Goal: Task Accomplishment & Management: Manage account settings

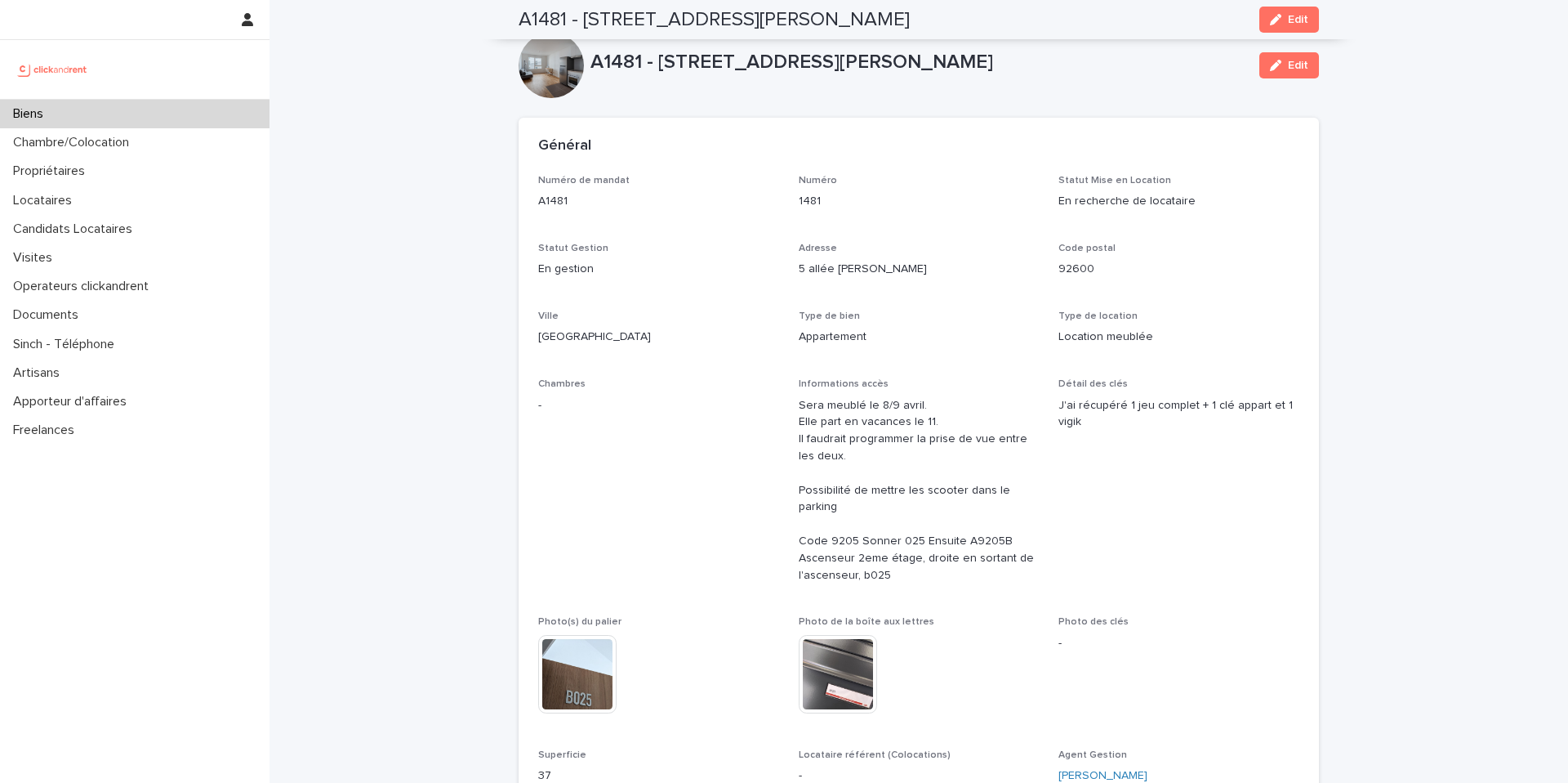
scroll to position [300, 0]
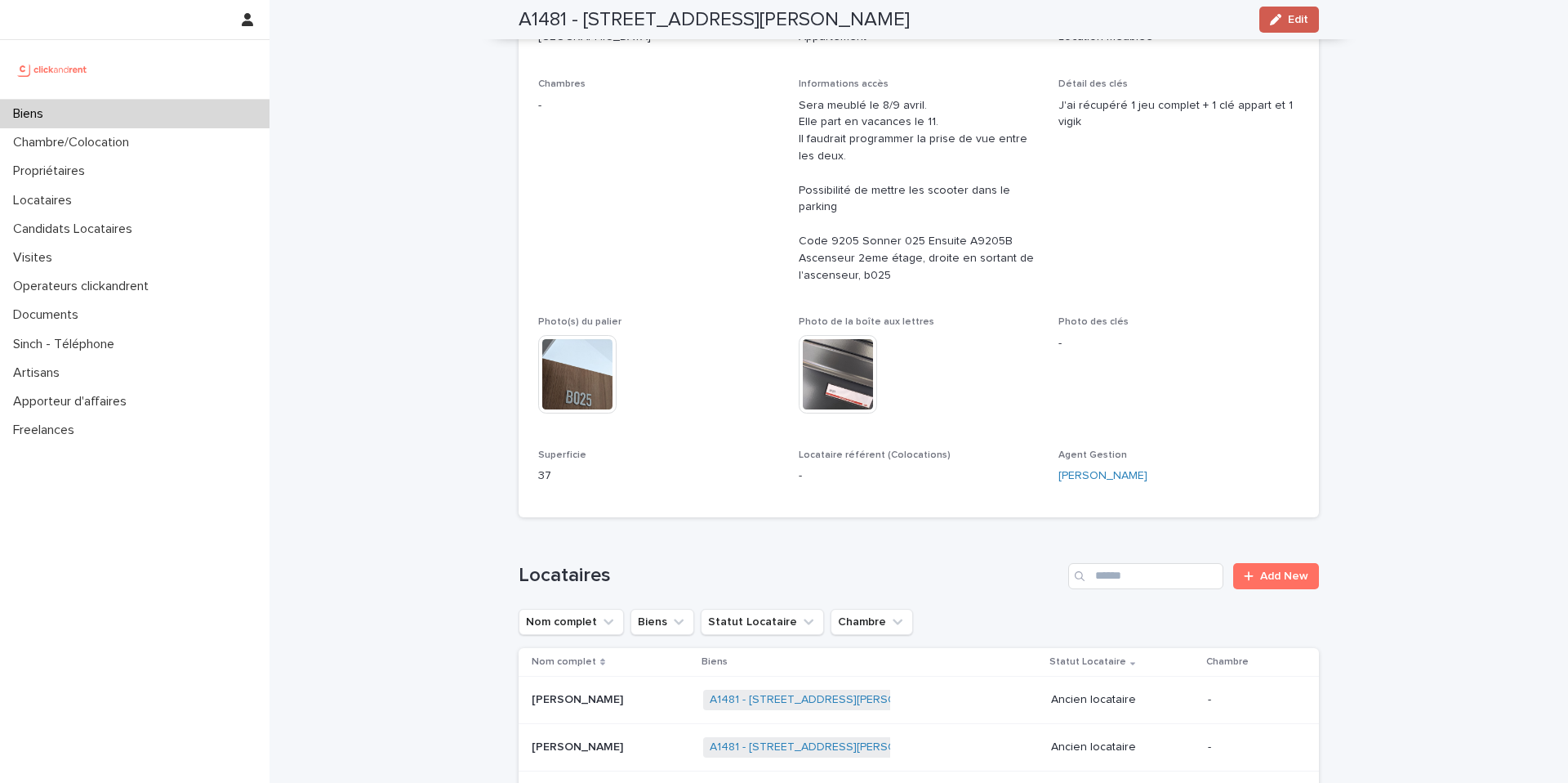
click at [1299, 26] on button "Edit" at bounding box center [1289, 19] width 60 height 27
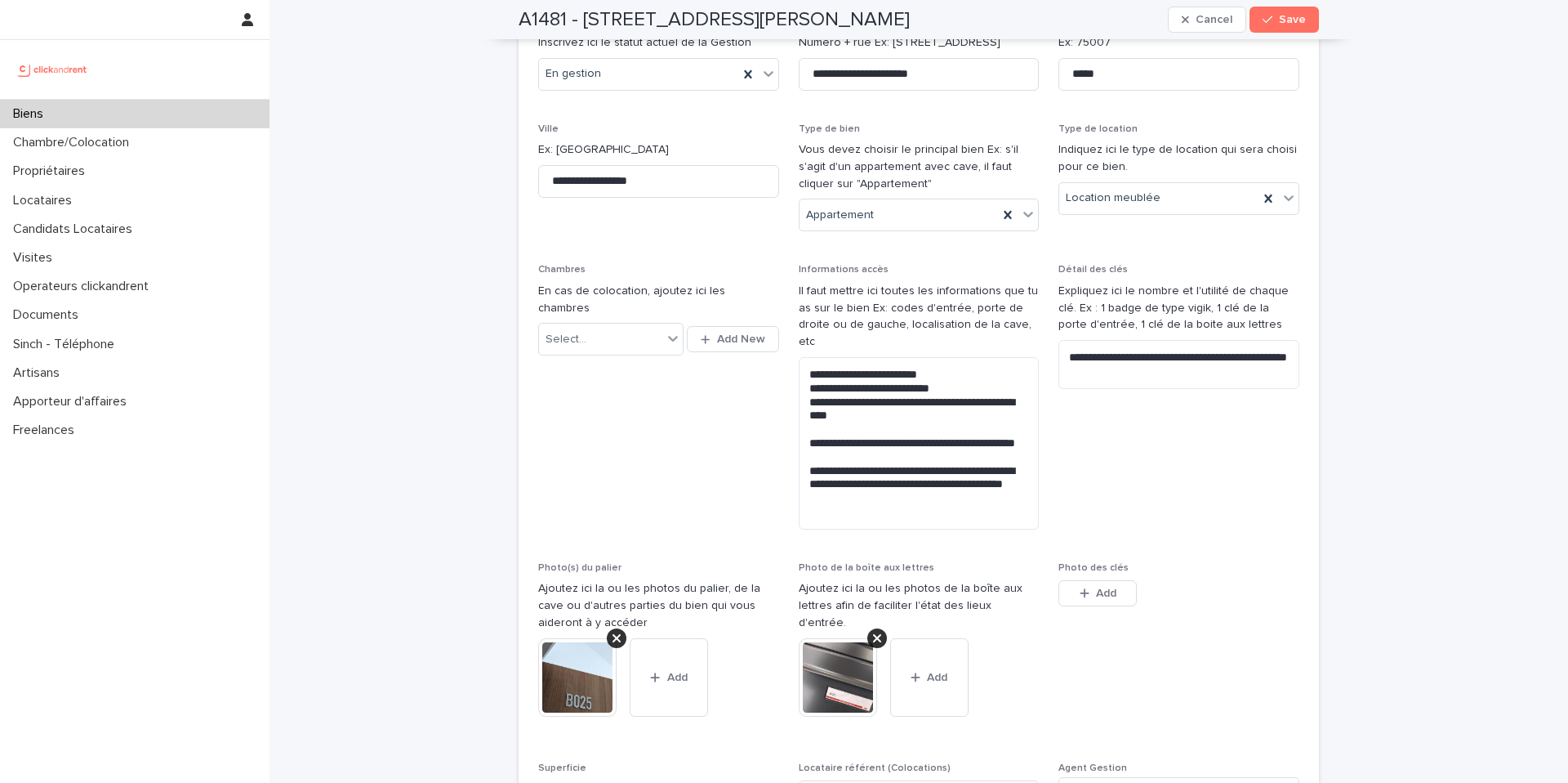
click at [52, 123] on div "Biens" at bounding box center [135, 114] width 269 height 28
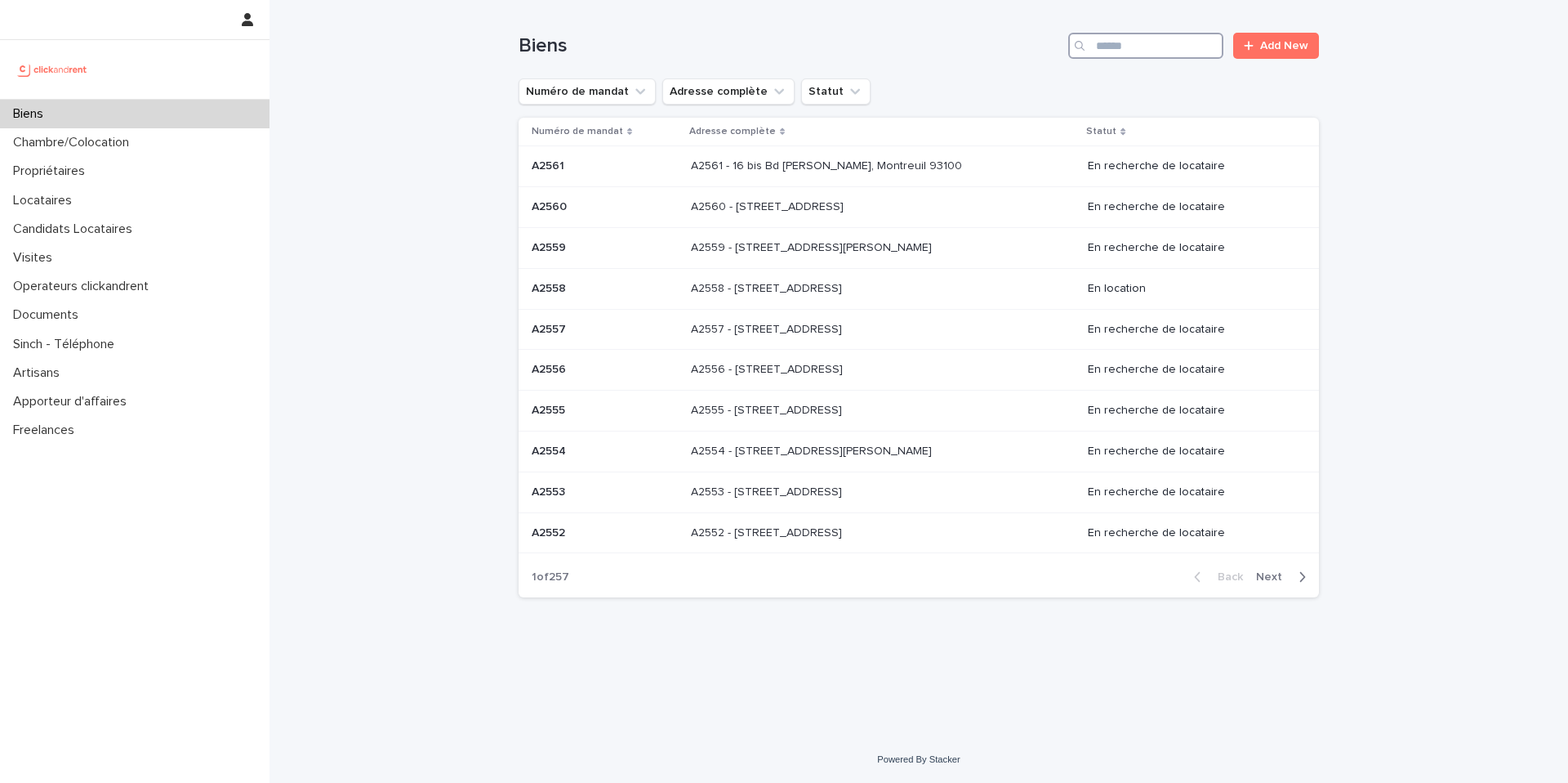
click at [1201, 44] on input "Search" at bounding box center [1146, 46] width 155 height 27
paste input "****"
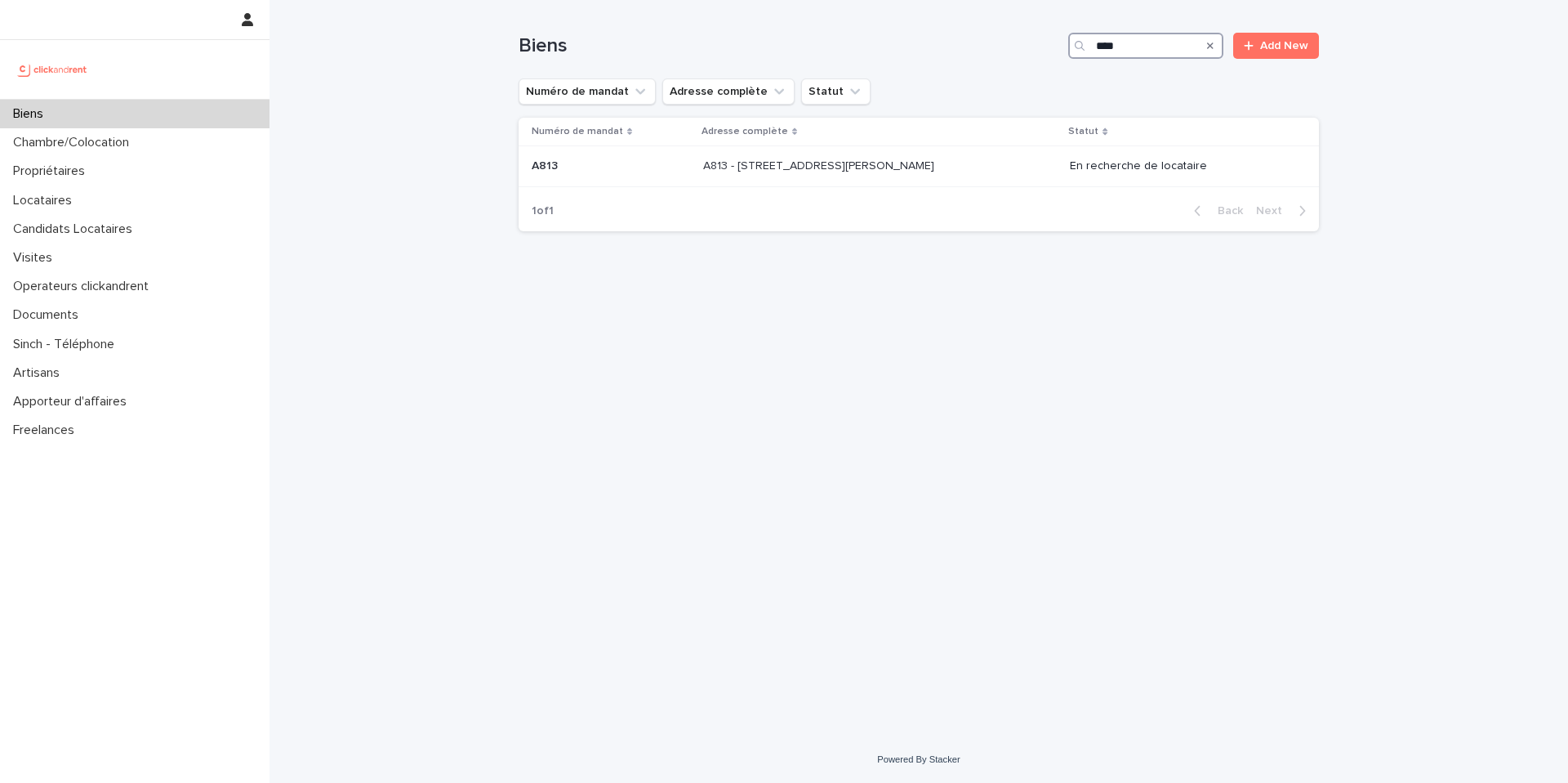
type input "****"
click at [729, 174] on div "A813 - 67 rue Barthélémy Danjou, Boulogne-Billancourt 92100 A813 - 67 rue Barth…" at bounding box center [880, 166] width 354 height 27
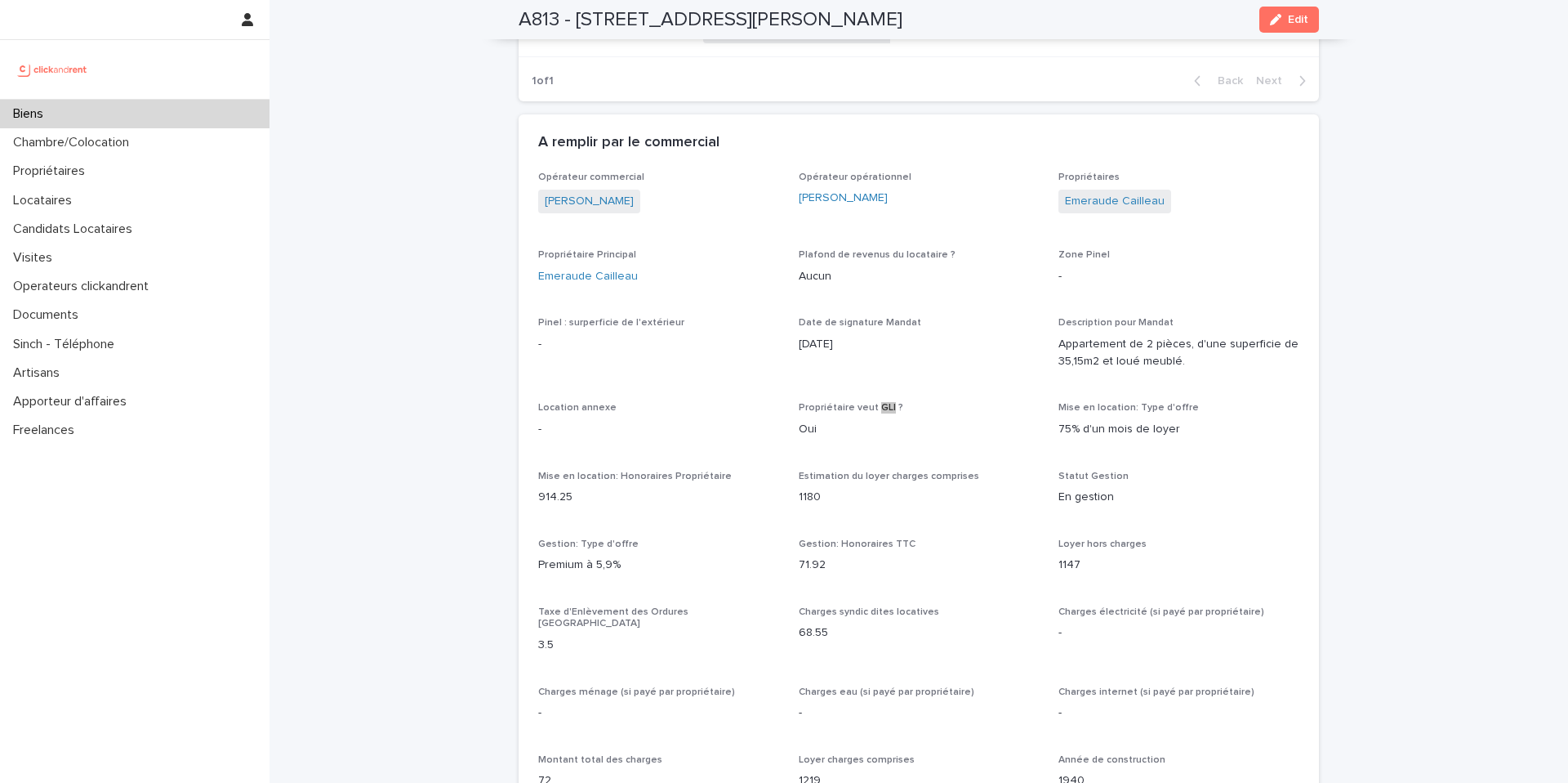
scroll to position [1163, 0]
click at [147, 117] on div "Biens" at bounding box center [135, 114] width 269 height 28
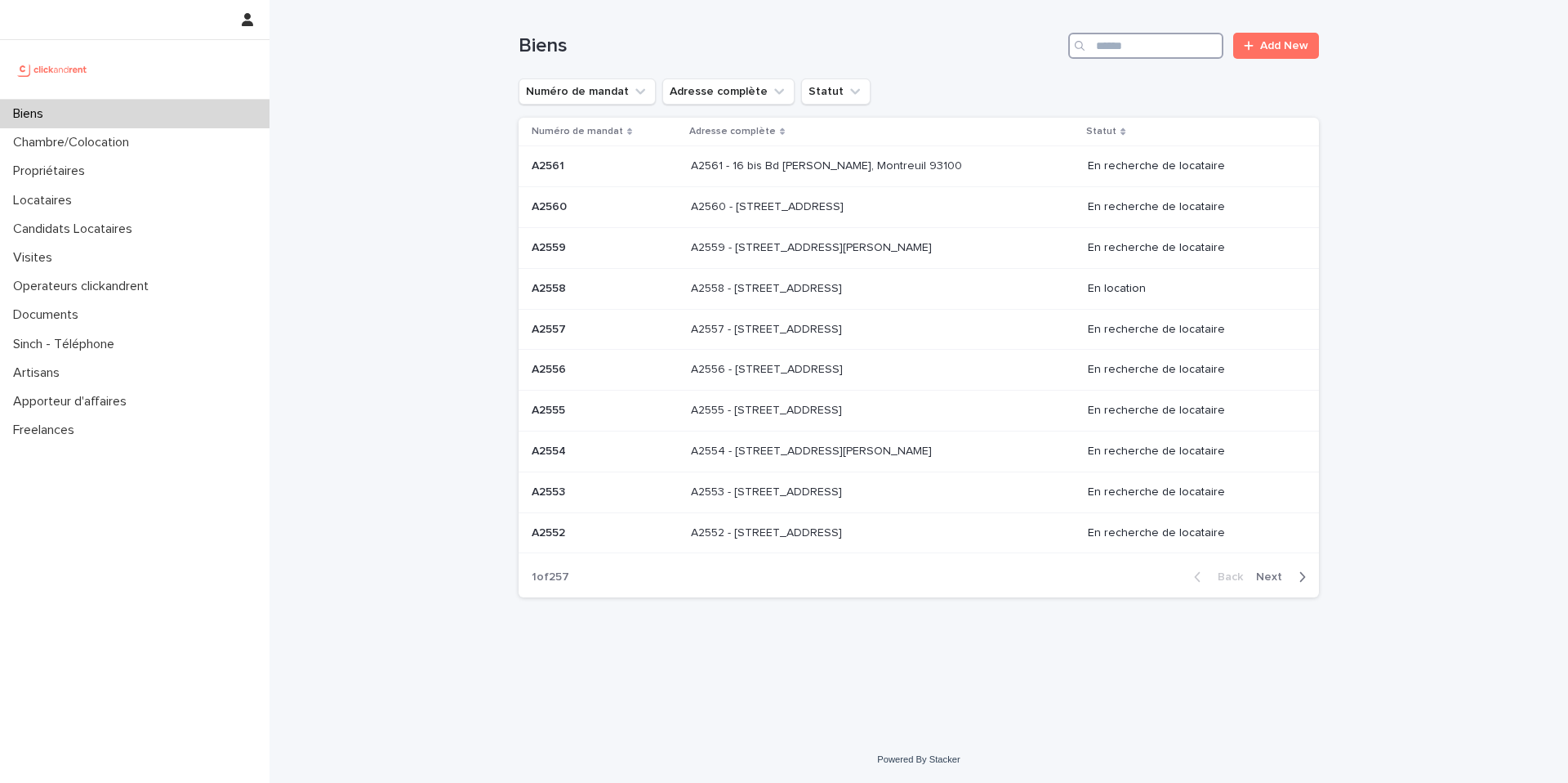
click at [1167, 51] on input "Search" at bounding box center [1146, 46] width 155 height 27
paste input "****"
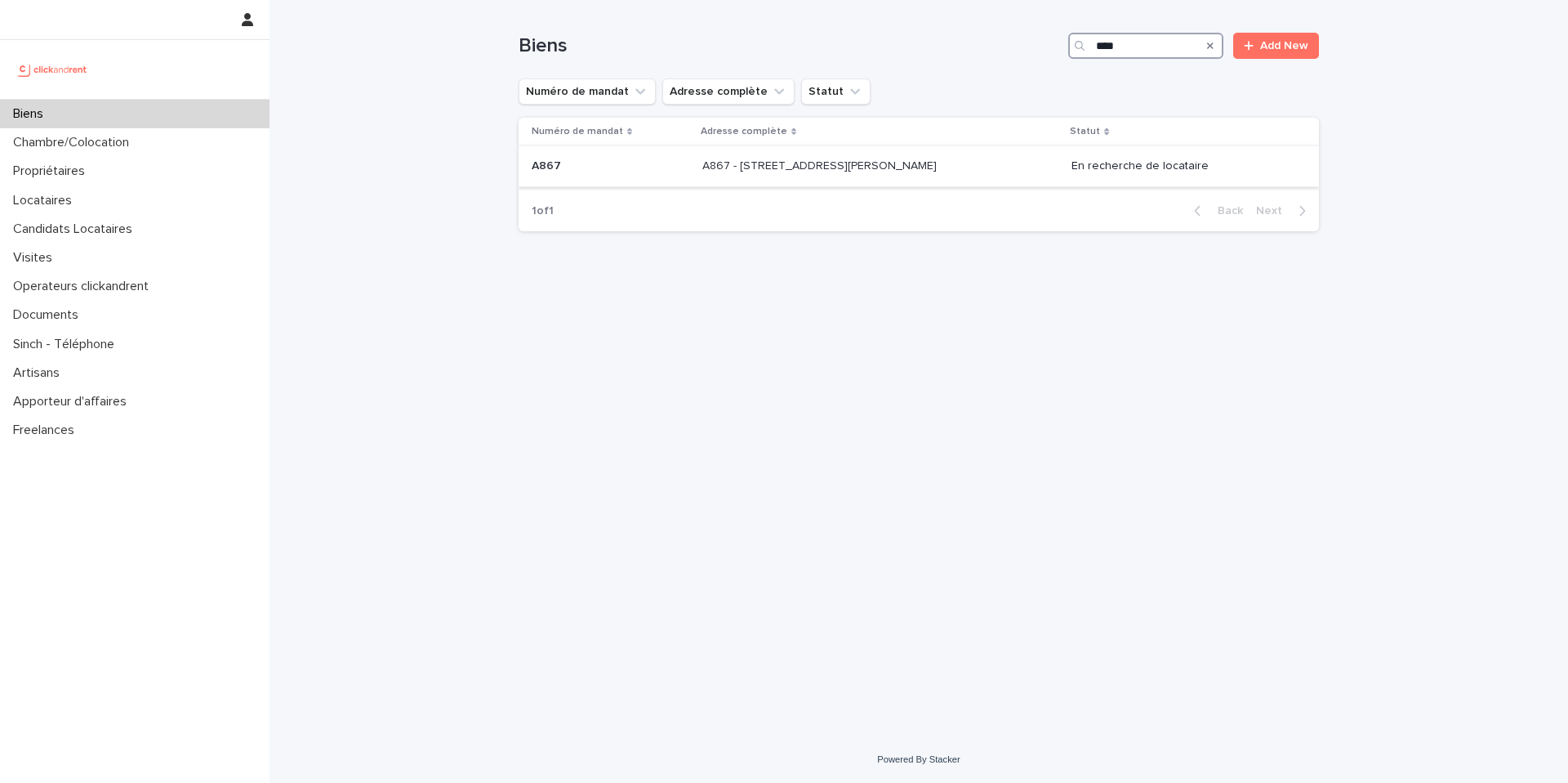
type input "****"
click at [741, 161] on p "A867 - 2 rue Odette Pain, Bondy 93140" at bounding box center [821, 164] width 237 height 17
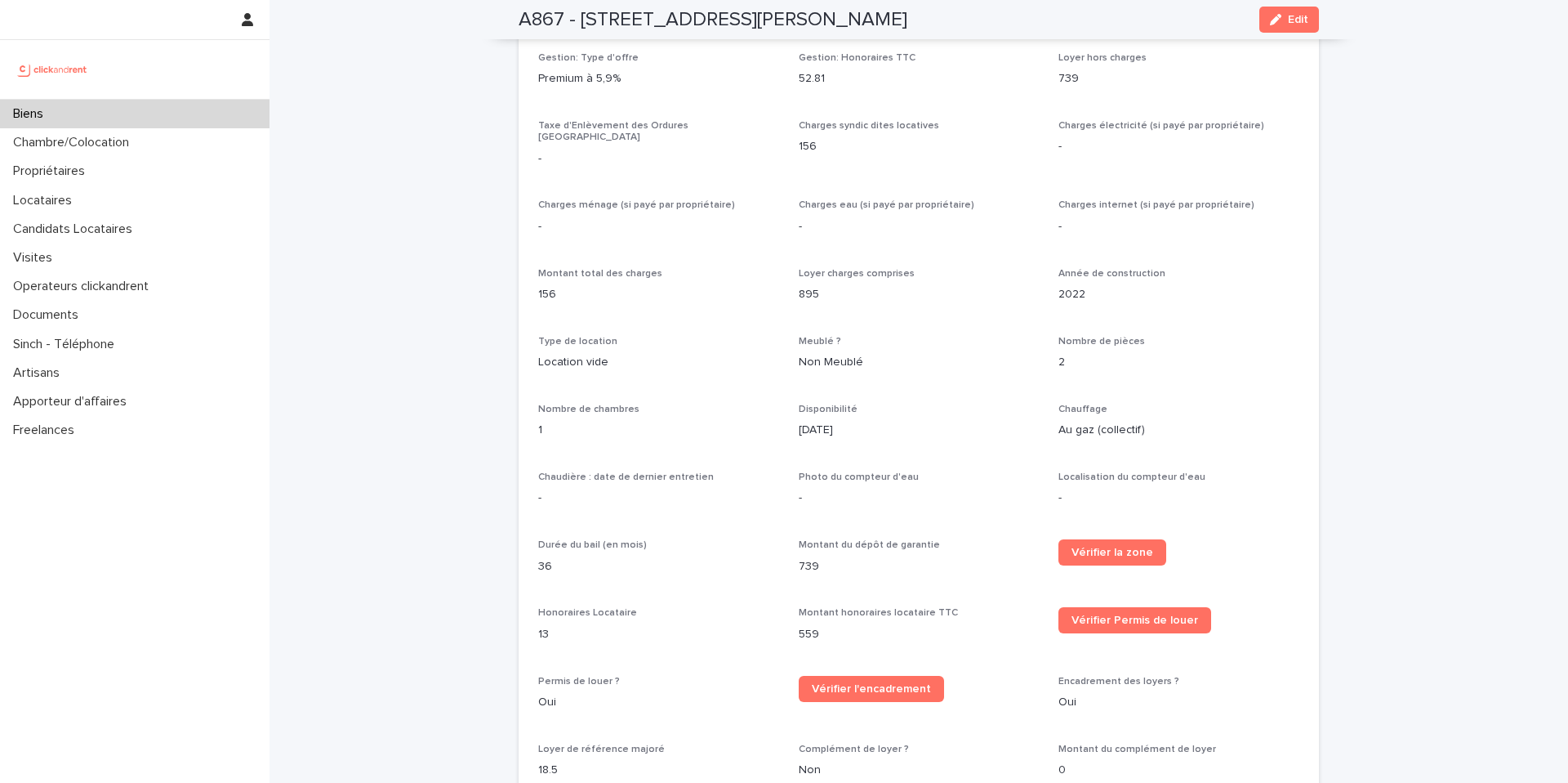
scroll to position [1102, 0]
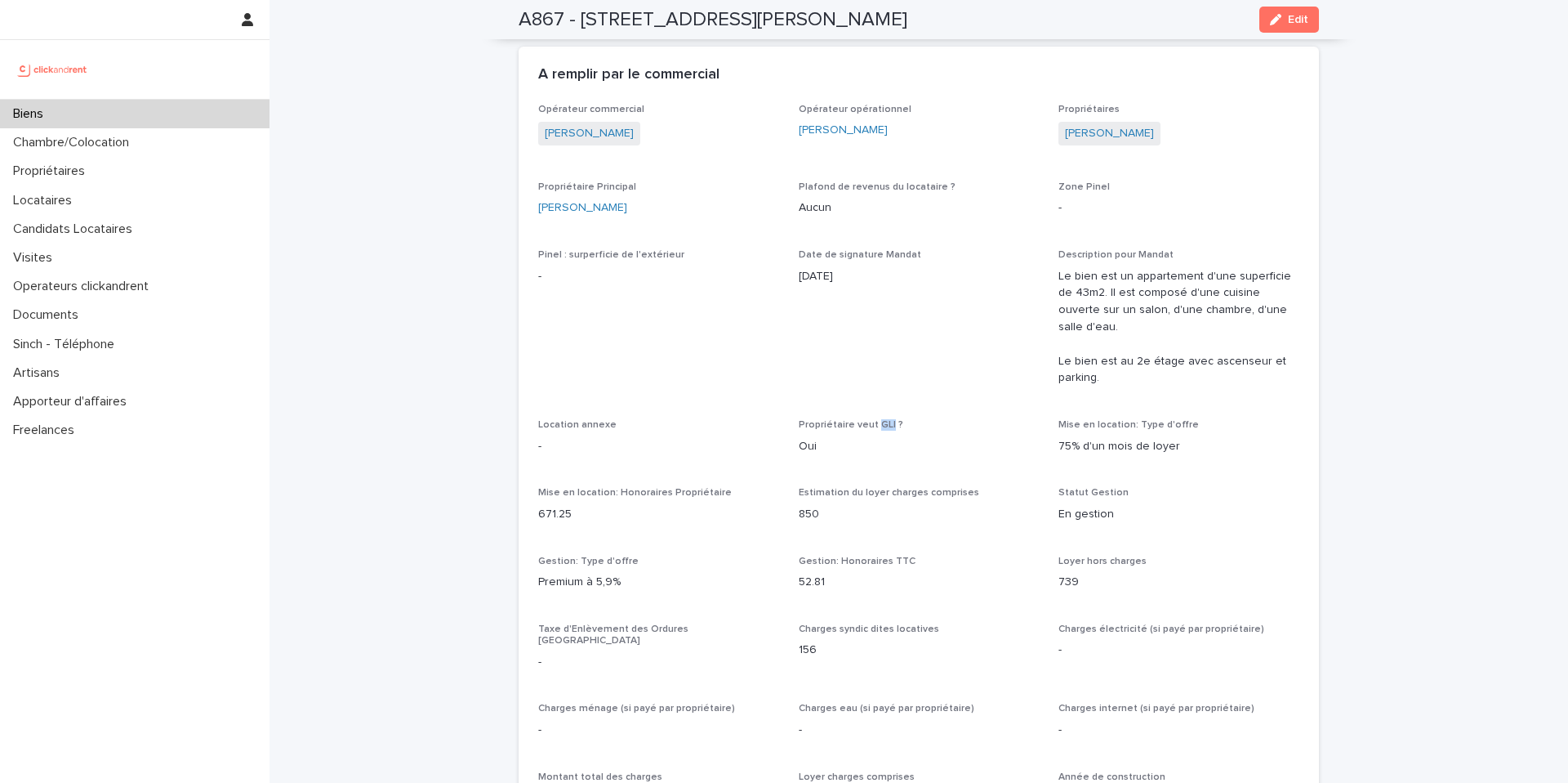
click at [188, 109] on div "Biens" at bounding box center [135, 114] width 269 height 28
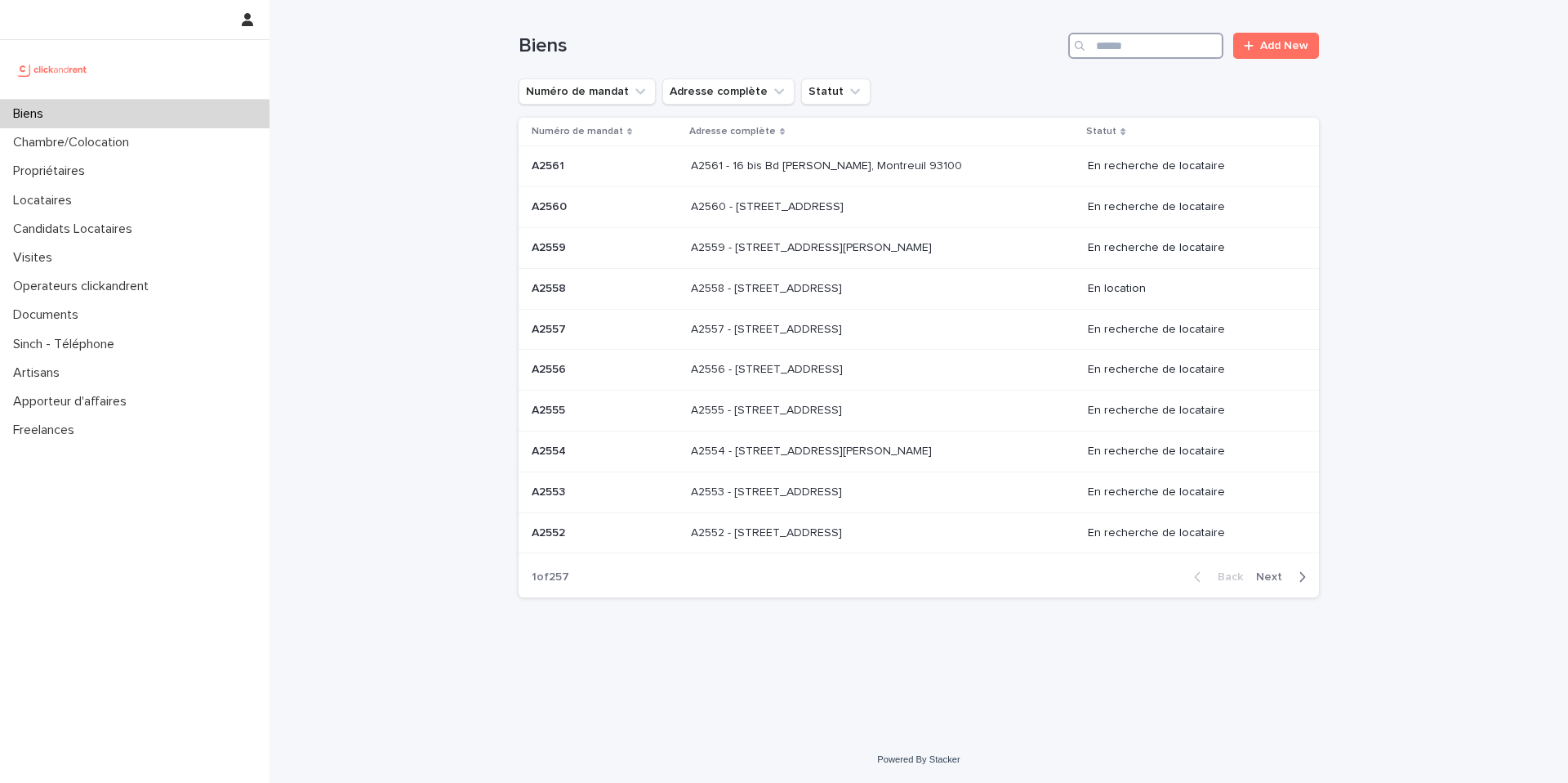
click at [1161, 42] on input "Search" at bounding box center [1146, 46] width 155 height 27
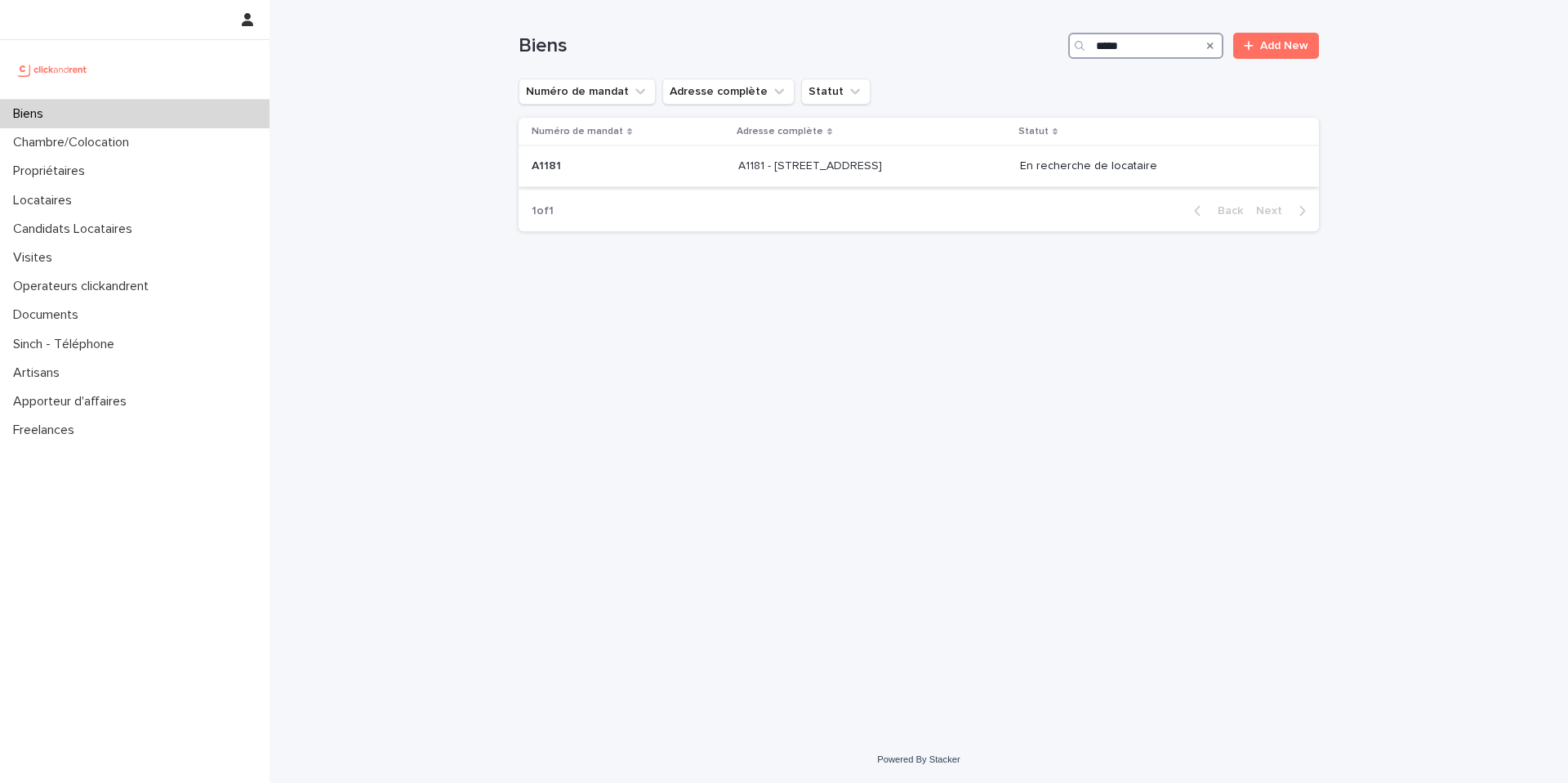
type input "*****"
click at [788, 168] on p "A1181 - 108 rue Saint-Maur, Paris 75011" at bounding box center [812, 164] width 147 height 17
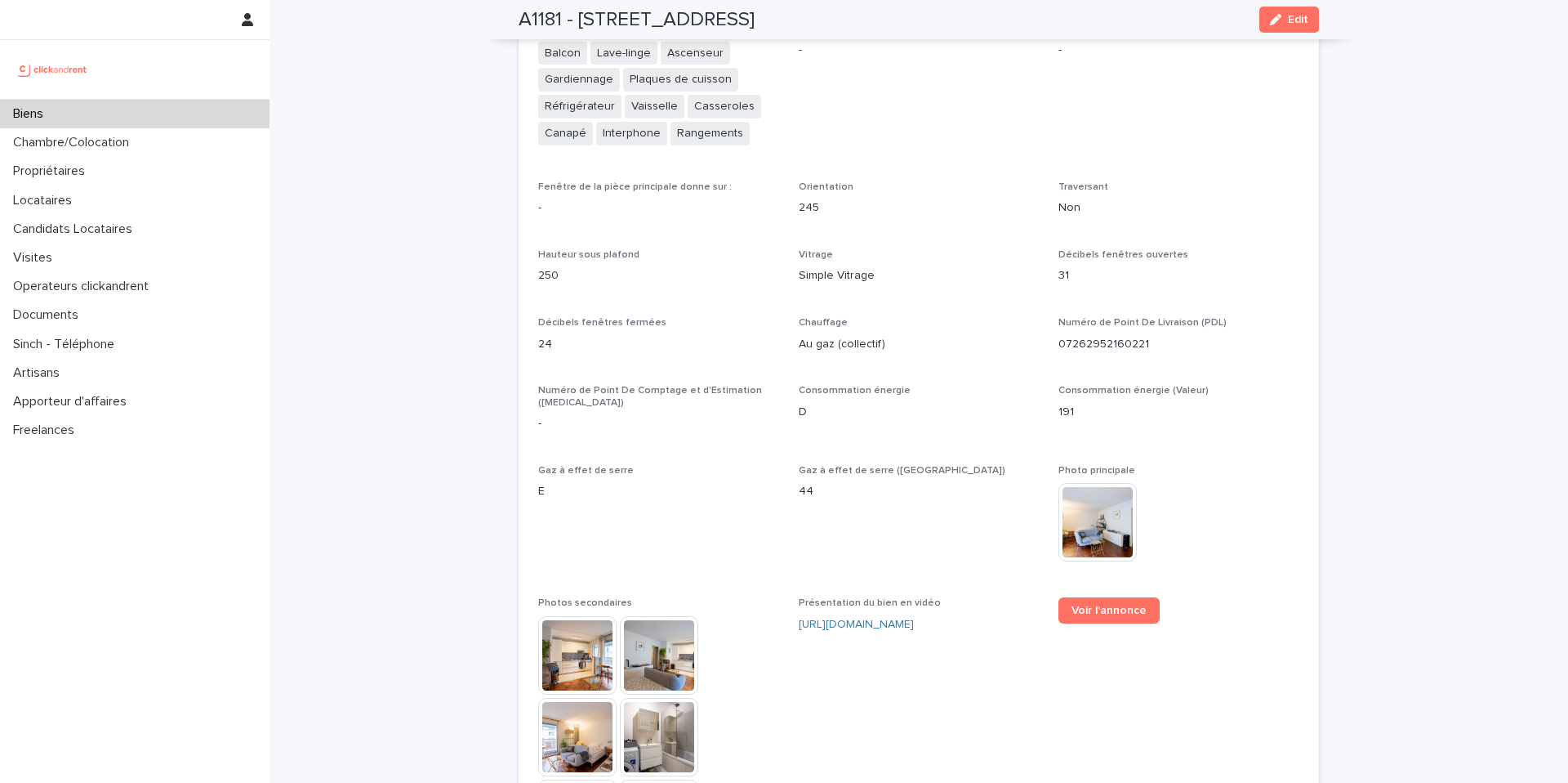
scroll to position [3880, 0]
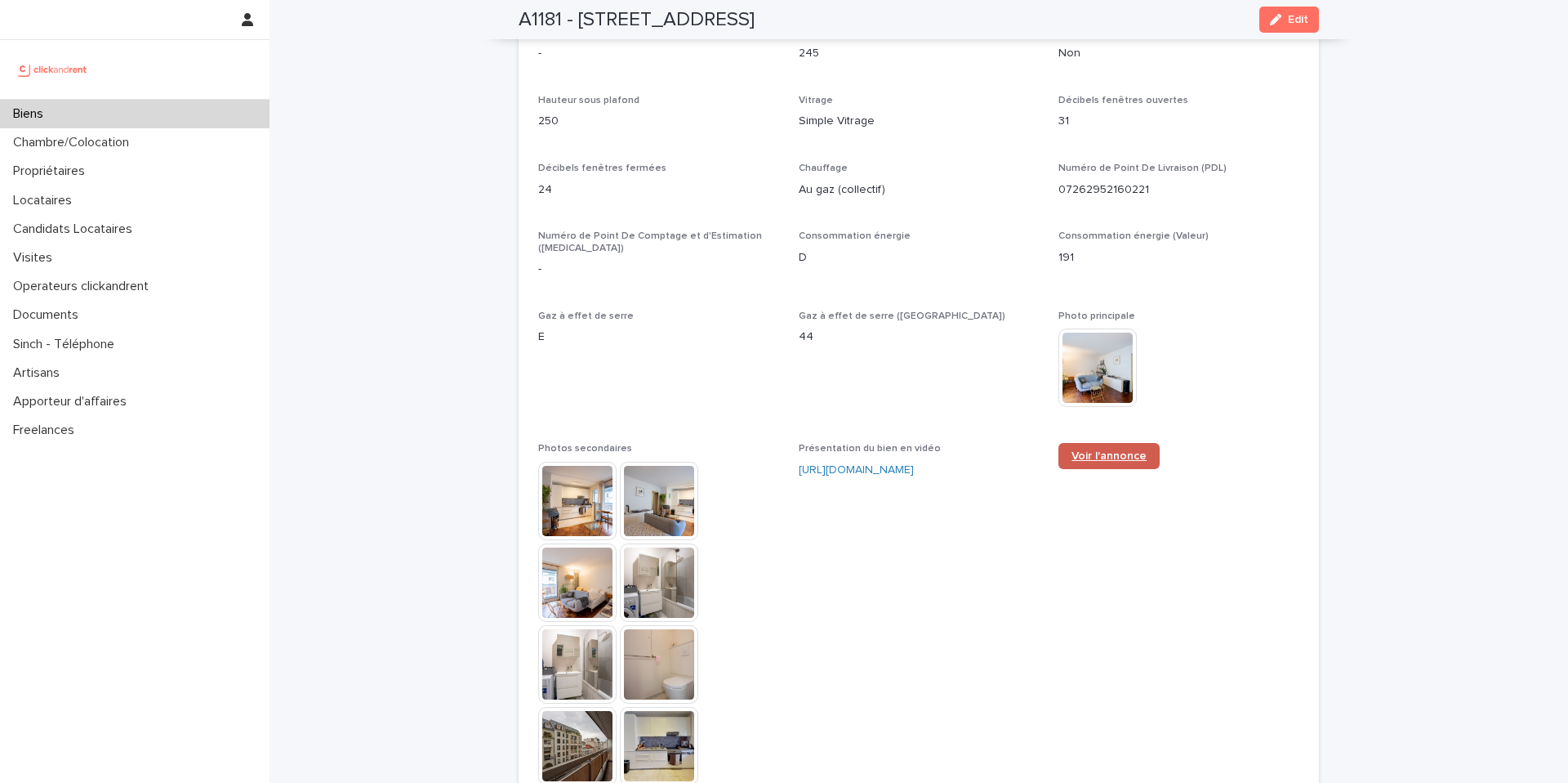
click at [1094, 450] on span "Voir l'annonce" at bounding box center [1109, 456] width 75 height 11
click at [1288, 22] on span "Edit" at bounding box center [1299, 19] width 20 height 11
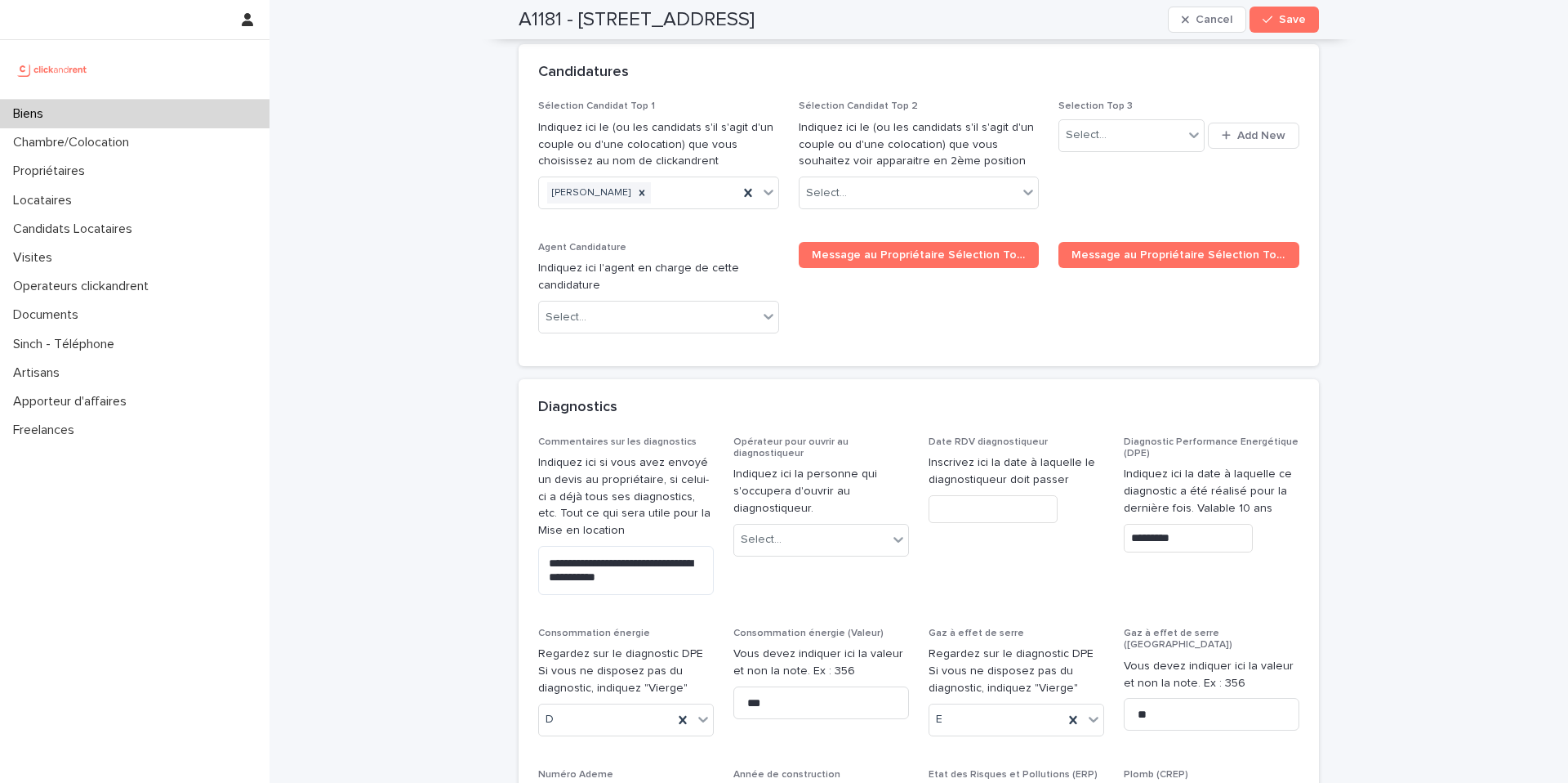
scroll to position [7588, 0]
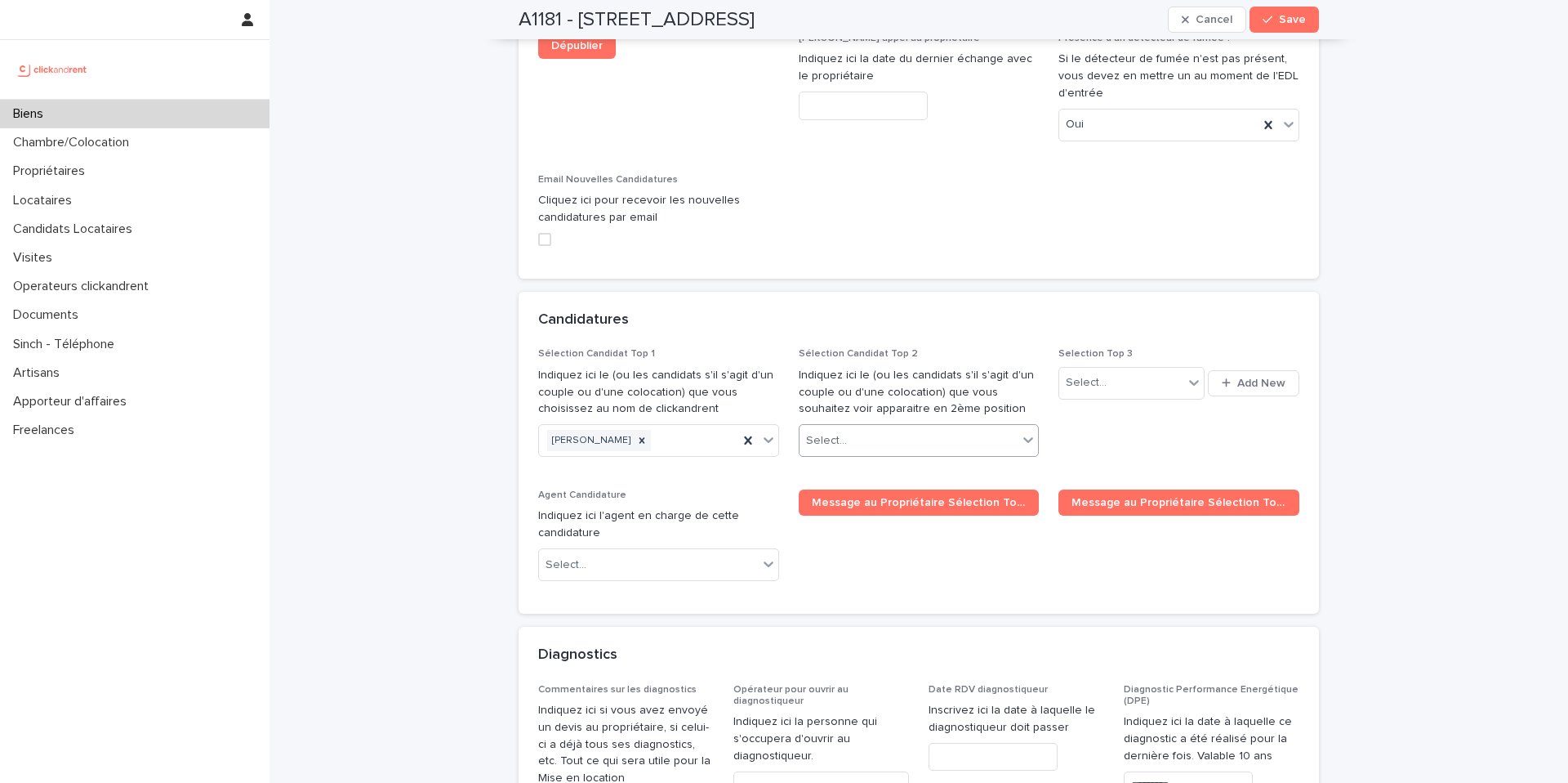
click at [876, 427] on div "Select..." at bounding box center [909, 440] width 219 height 27
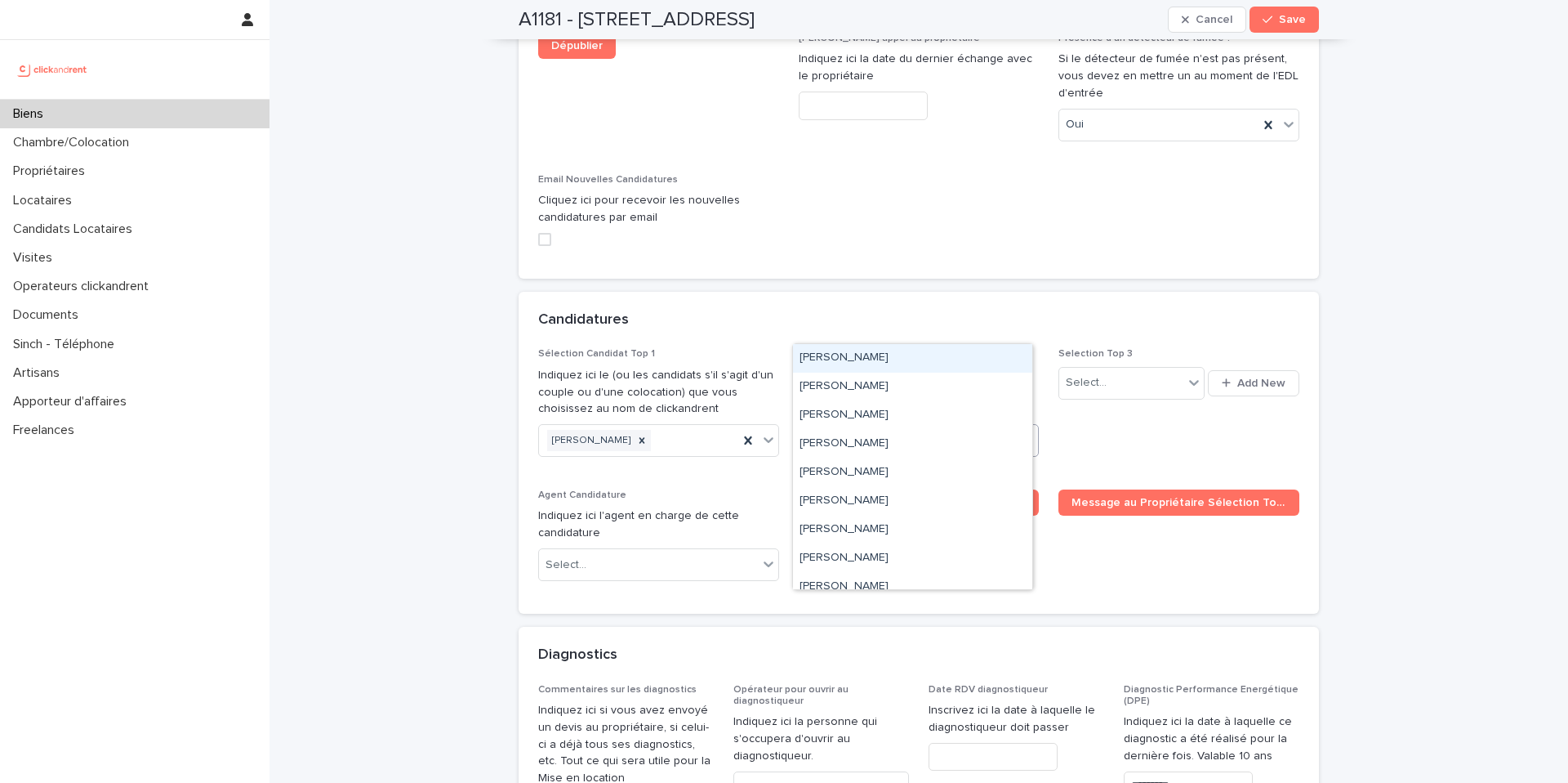
paste input "**********"
type input "**********"
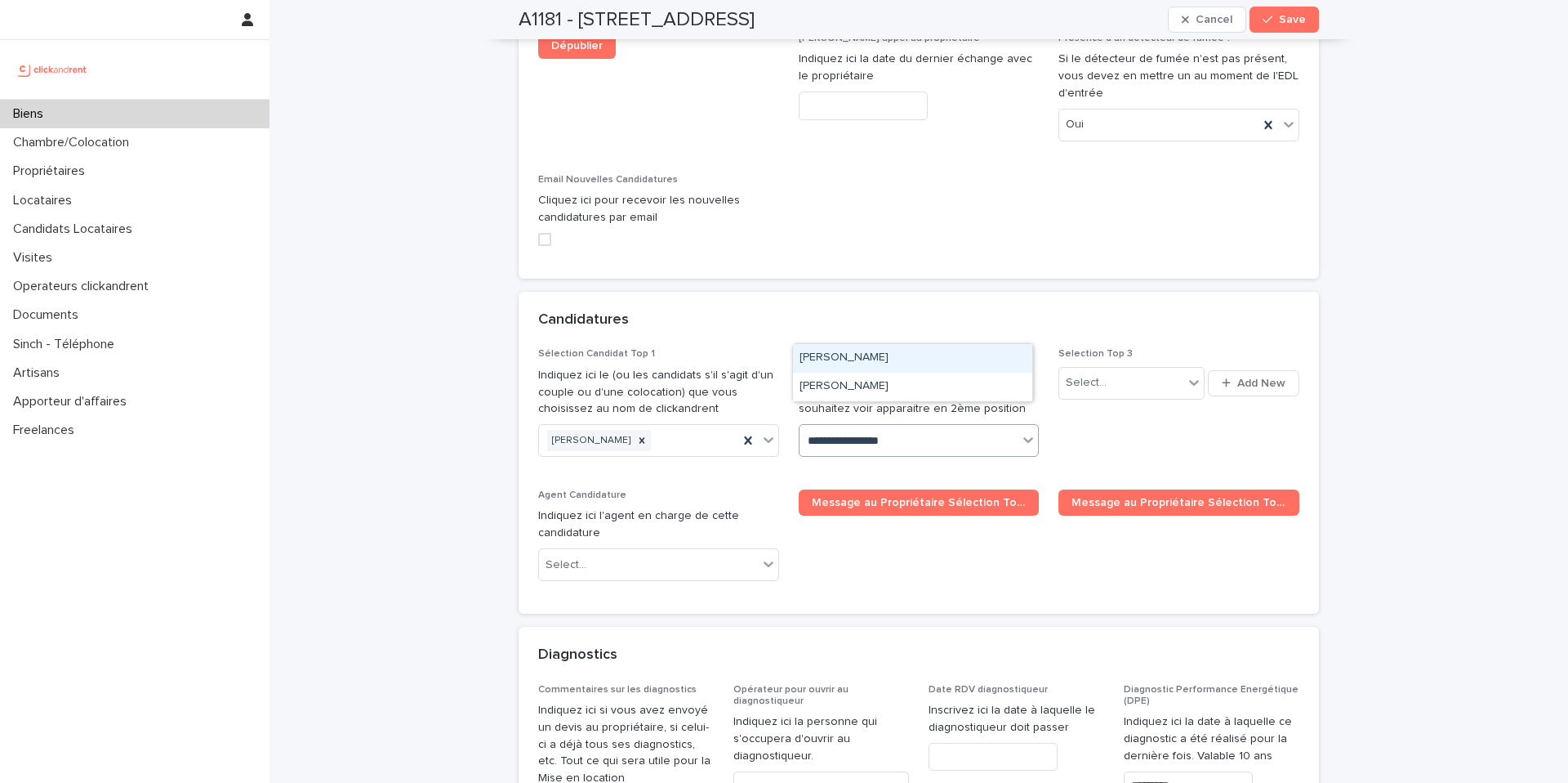
click at [876, 358] on div "Mirjanne Horlings" at bounding box center [913, 358] width 239 height 28
click at [1282, 22] on span "Save" at bounding box center [1292, 19] width 27 height 11
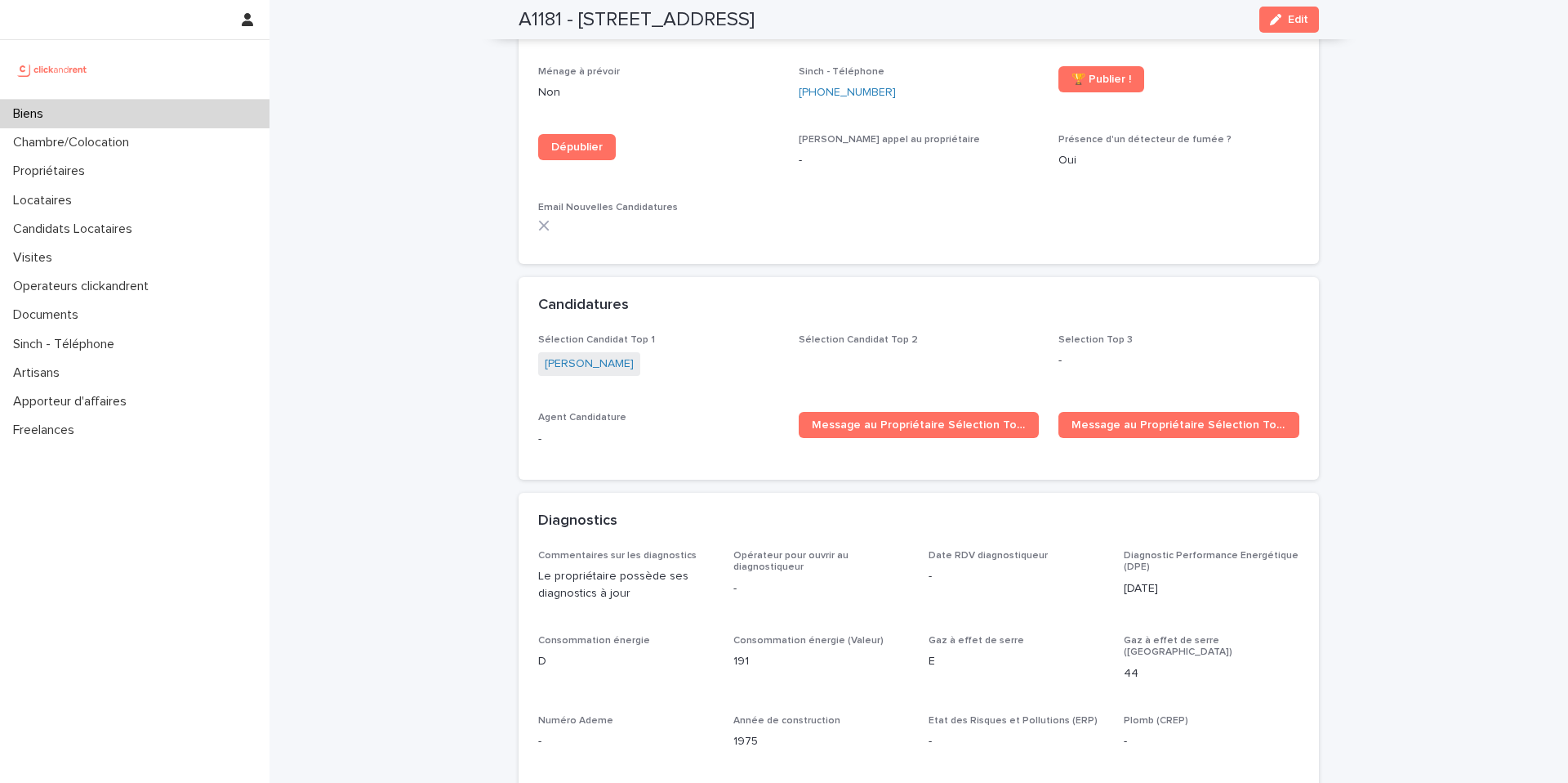
scroll to position [4576, 0]
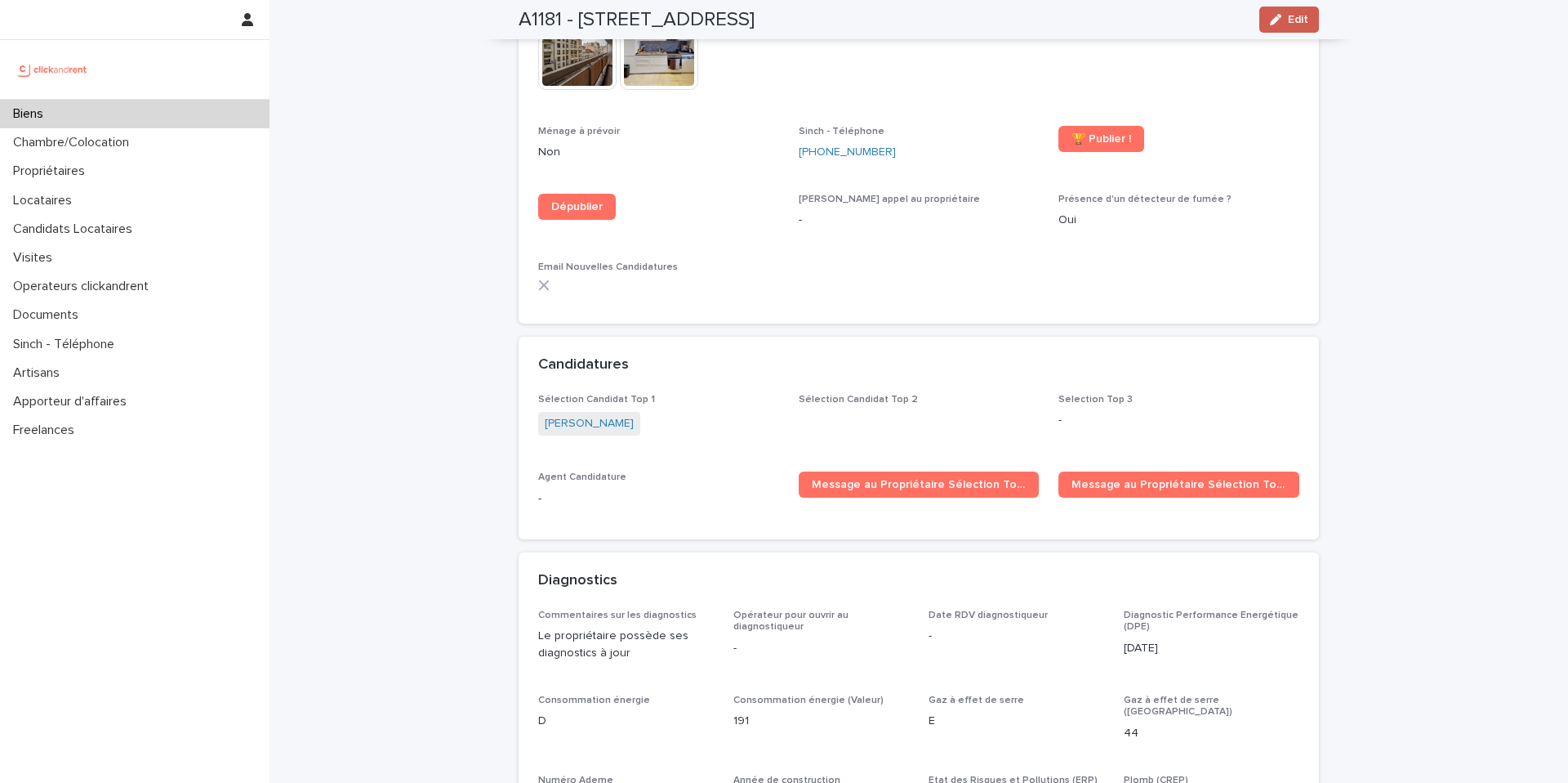
click at [1291, 22] on span "Edit" at bounding box center [1299, 19] width 20 height 11
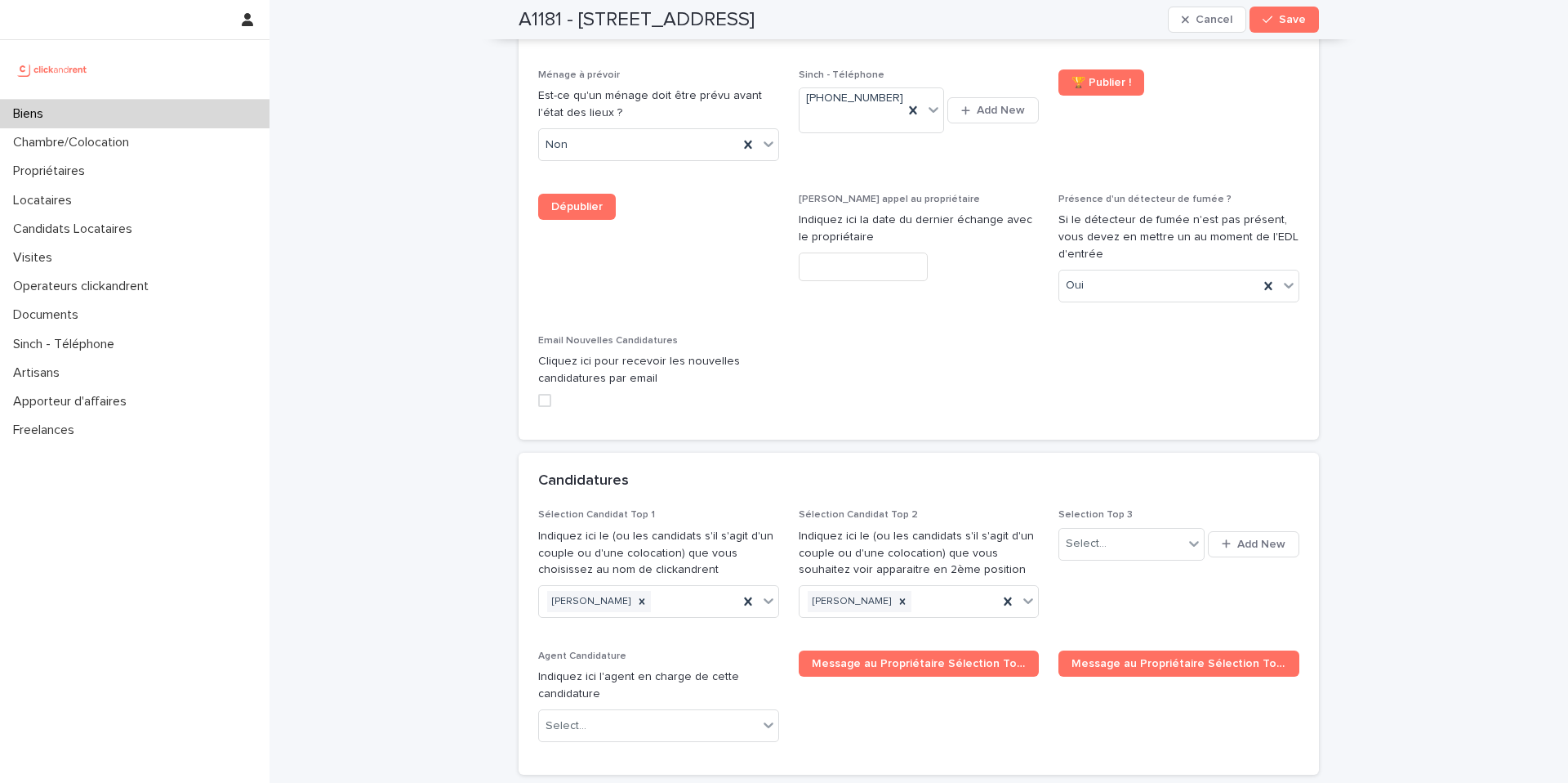
scroll to position [7537, 0]
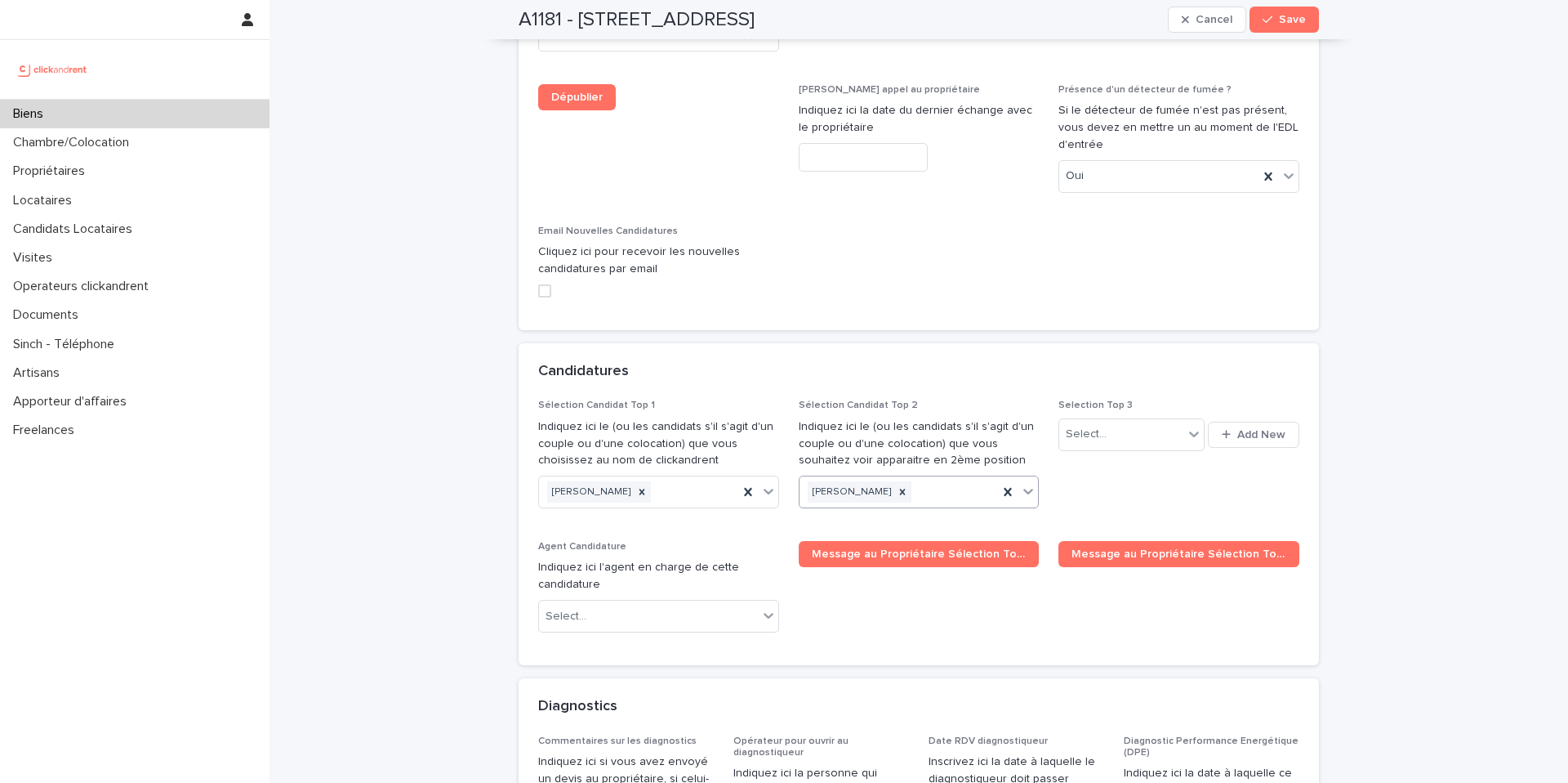
click at [937, 478] on div "Mirjanne Horlings" at bounding box center [899, 491] width 199 height 28
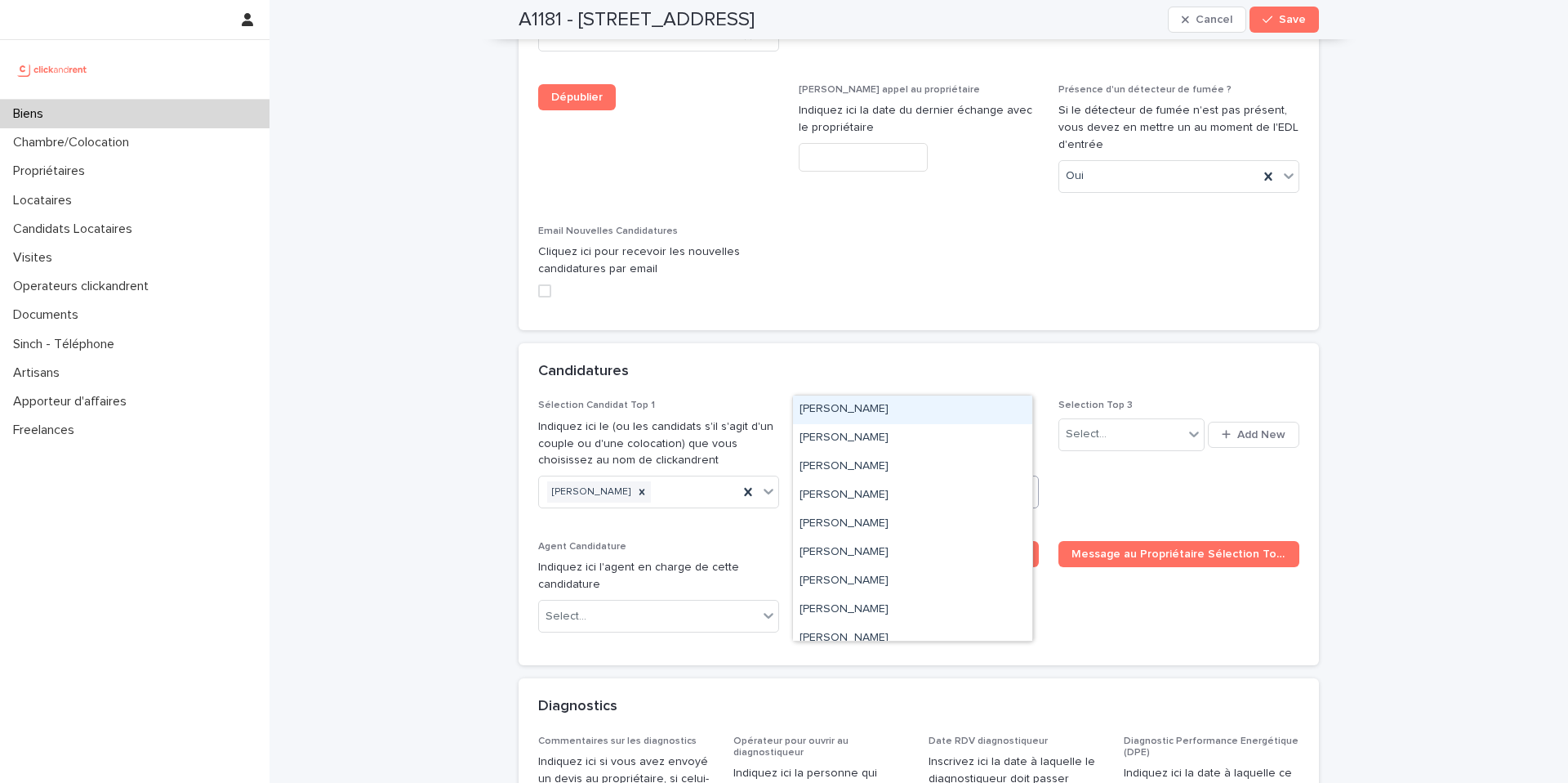
paste input "**********"
type input "**********"
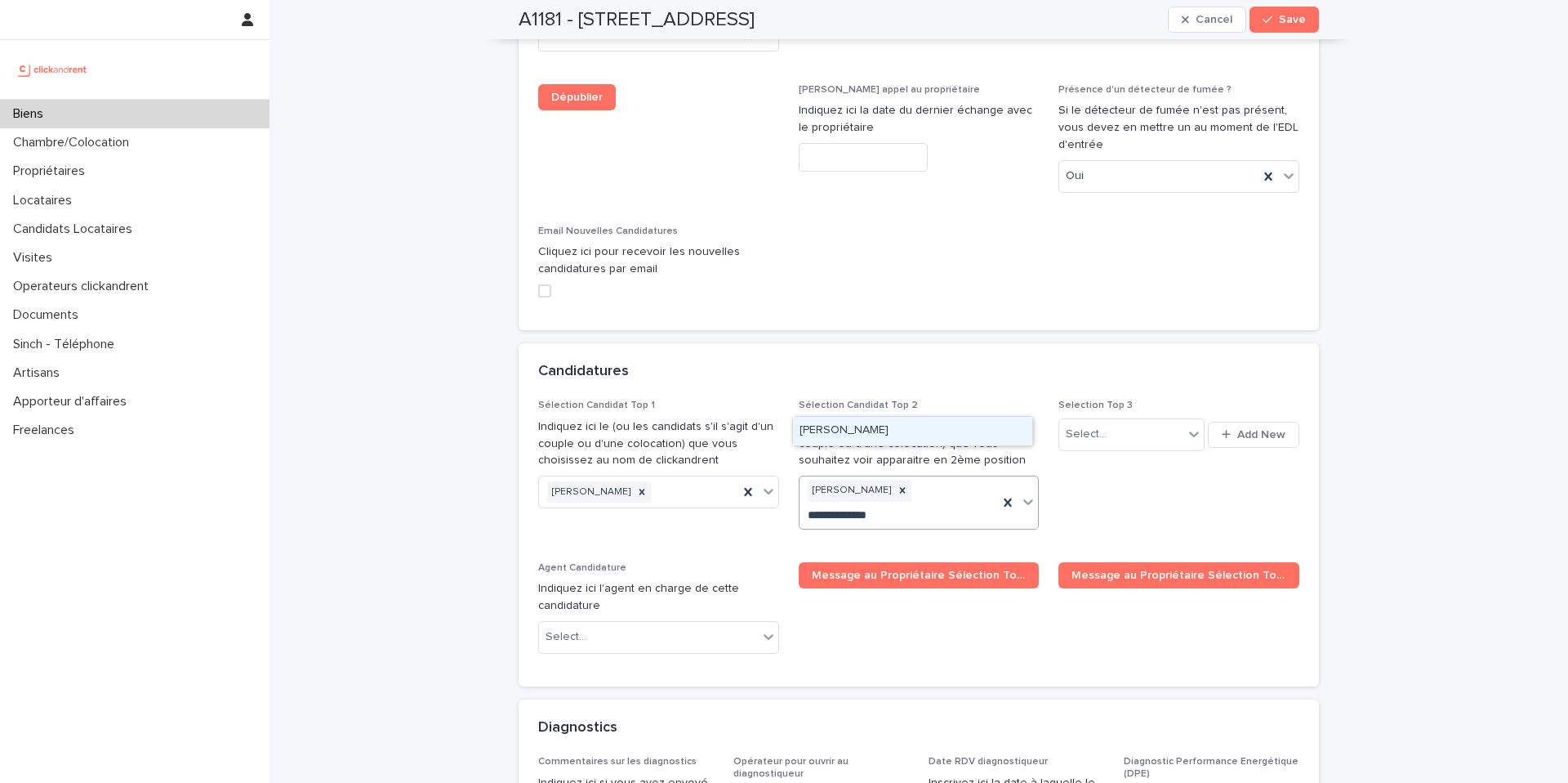
click at [871, 432] on div "Andrei Makarov" at bounding box center [913, 431] width 239 height 28
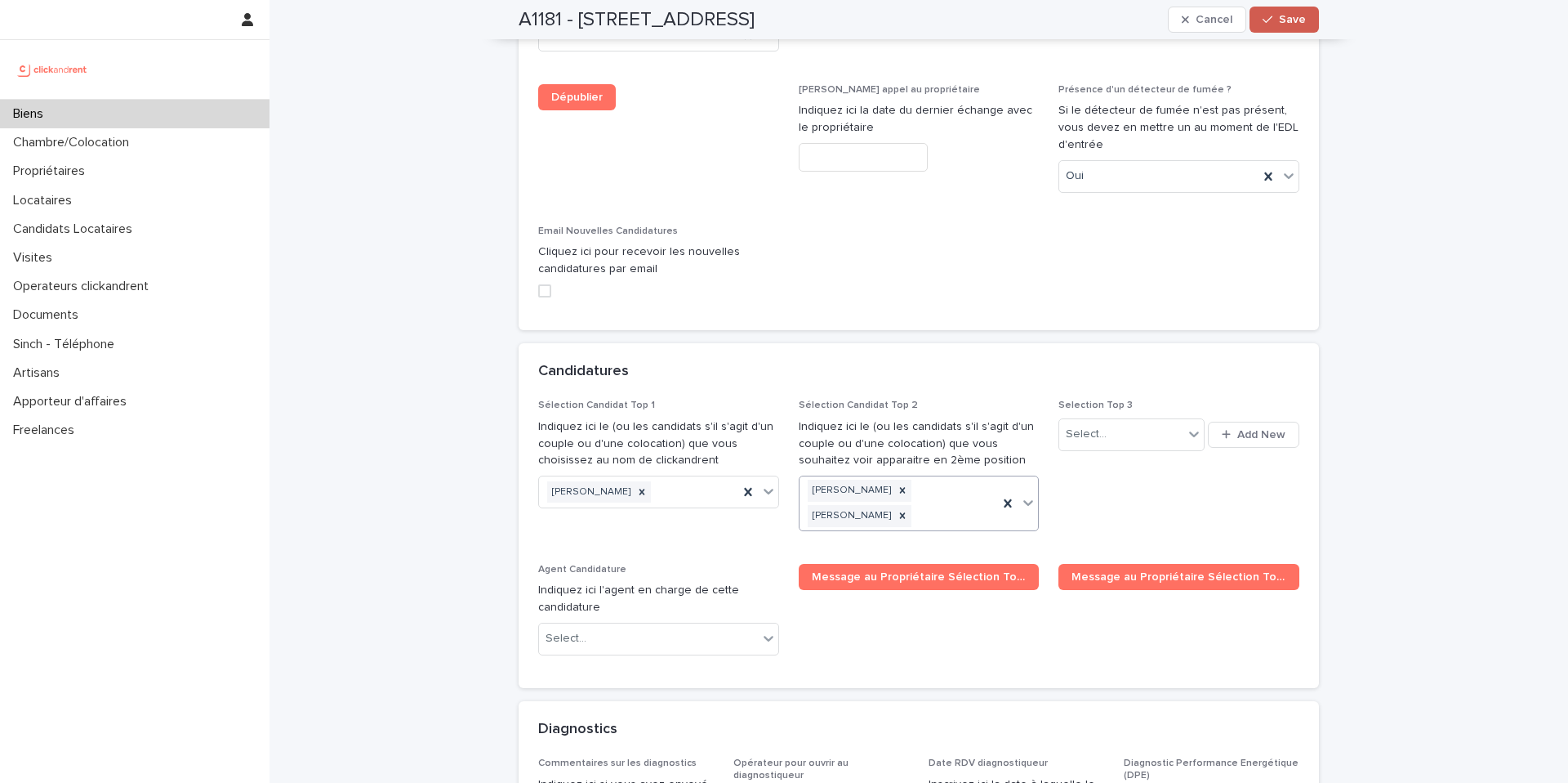
click at [1288, 22] on span "Save" at bounding box center [1292, 19] width 27 height 11
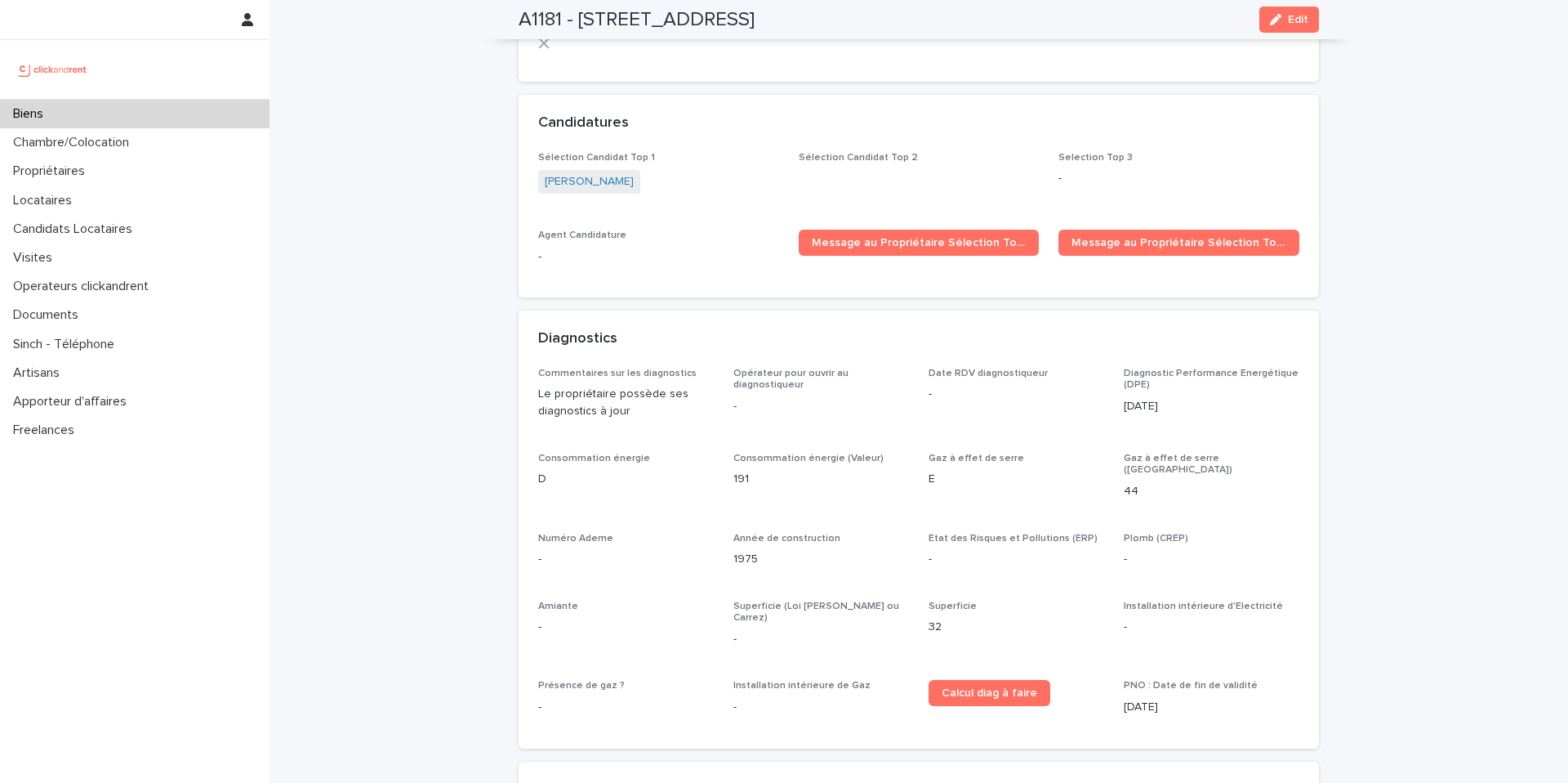
scroll to position [4581, 0]
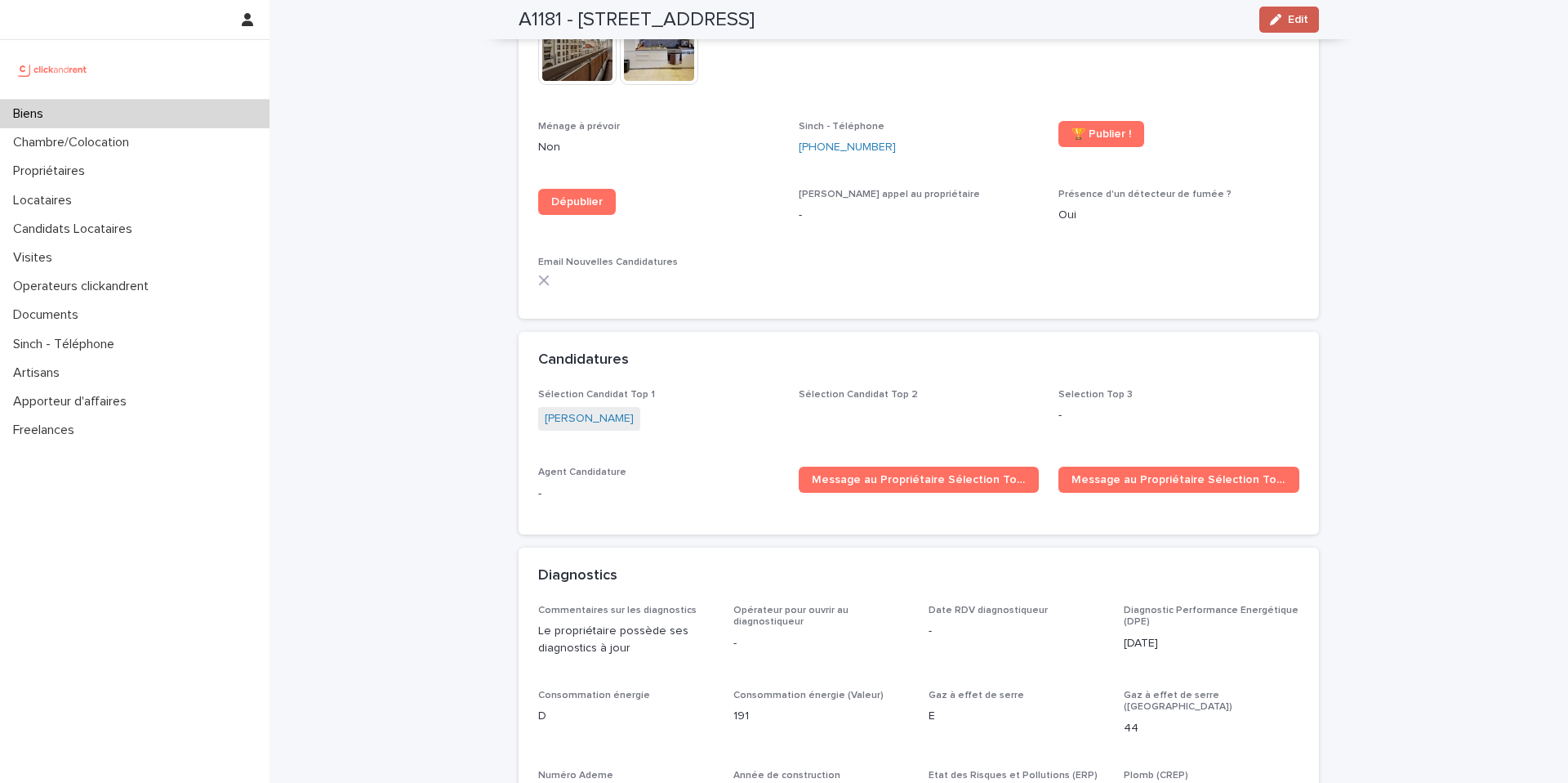
click at [1289, 28] on button "Edit" at bounding box center [1289, 19] width 60 height 27
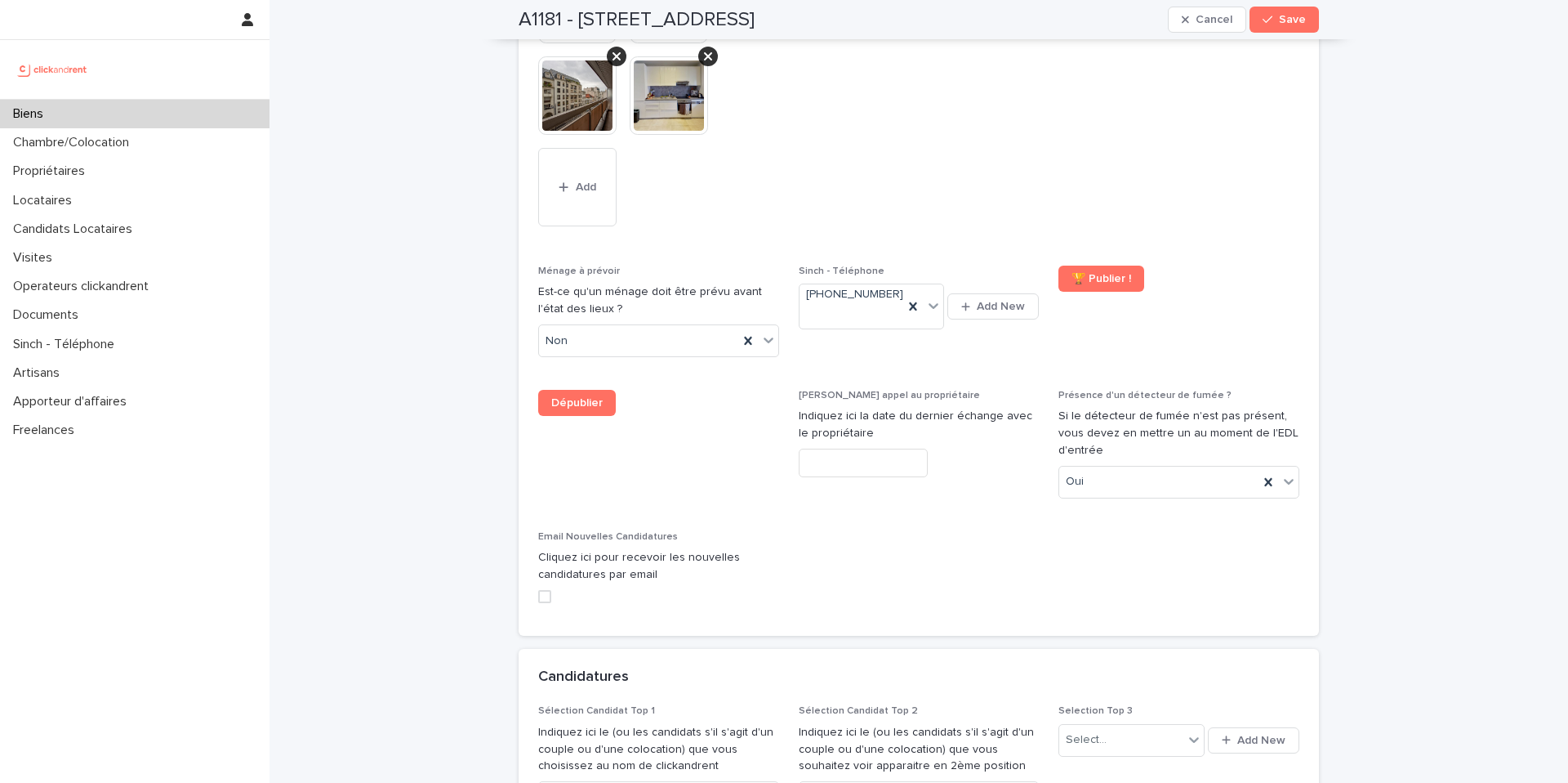
scroll to position [7273, 0]
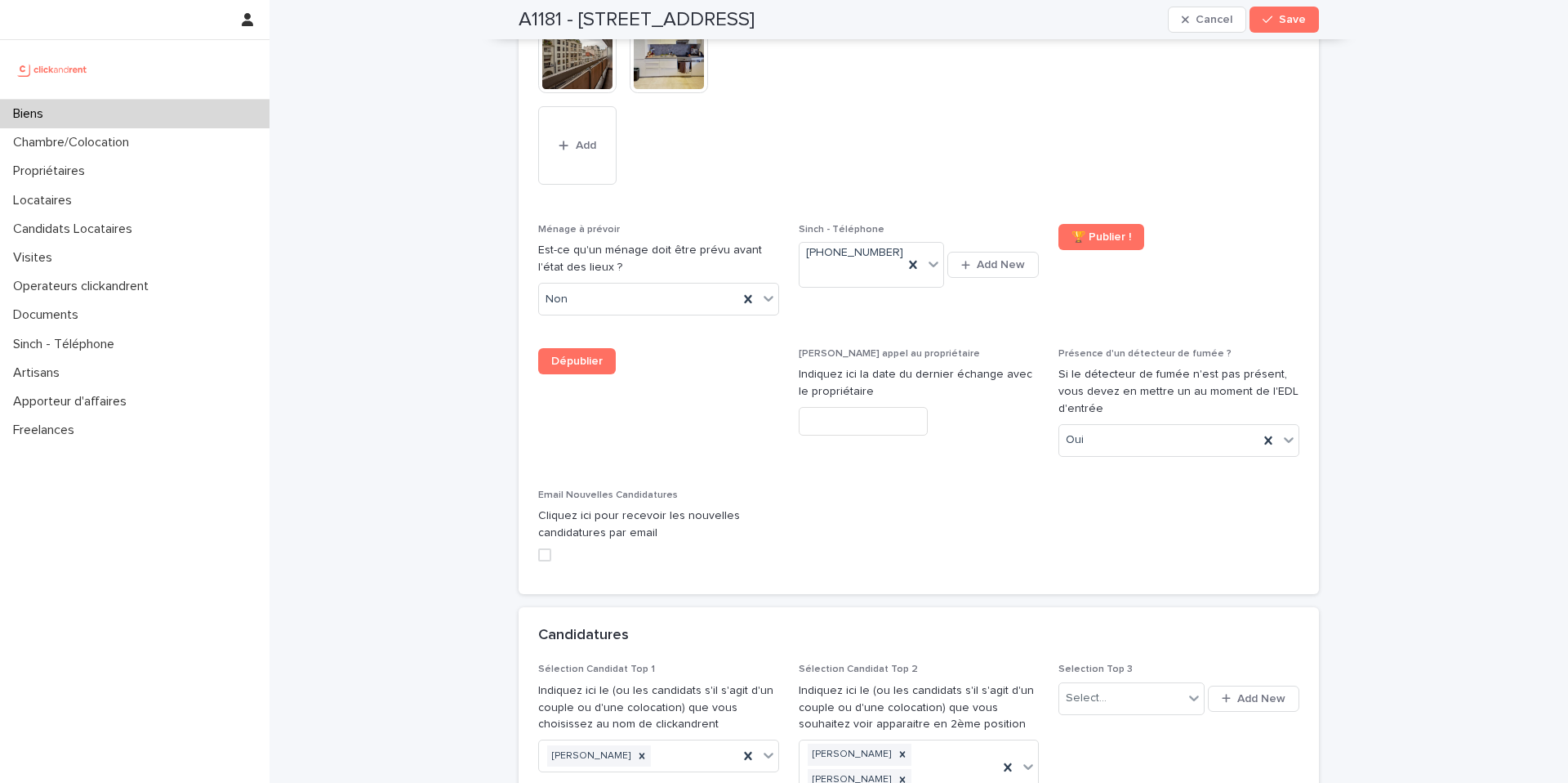
click at [1282, 23] on span "Save" at bounding box center [1292, 19] width 27 height 11
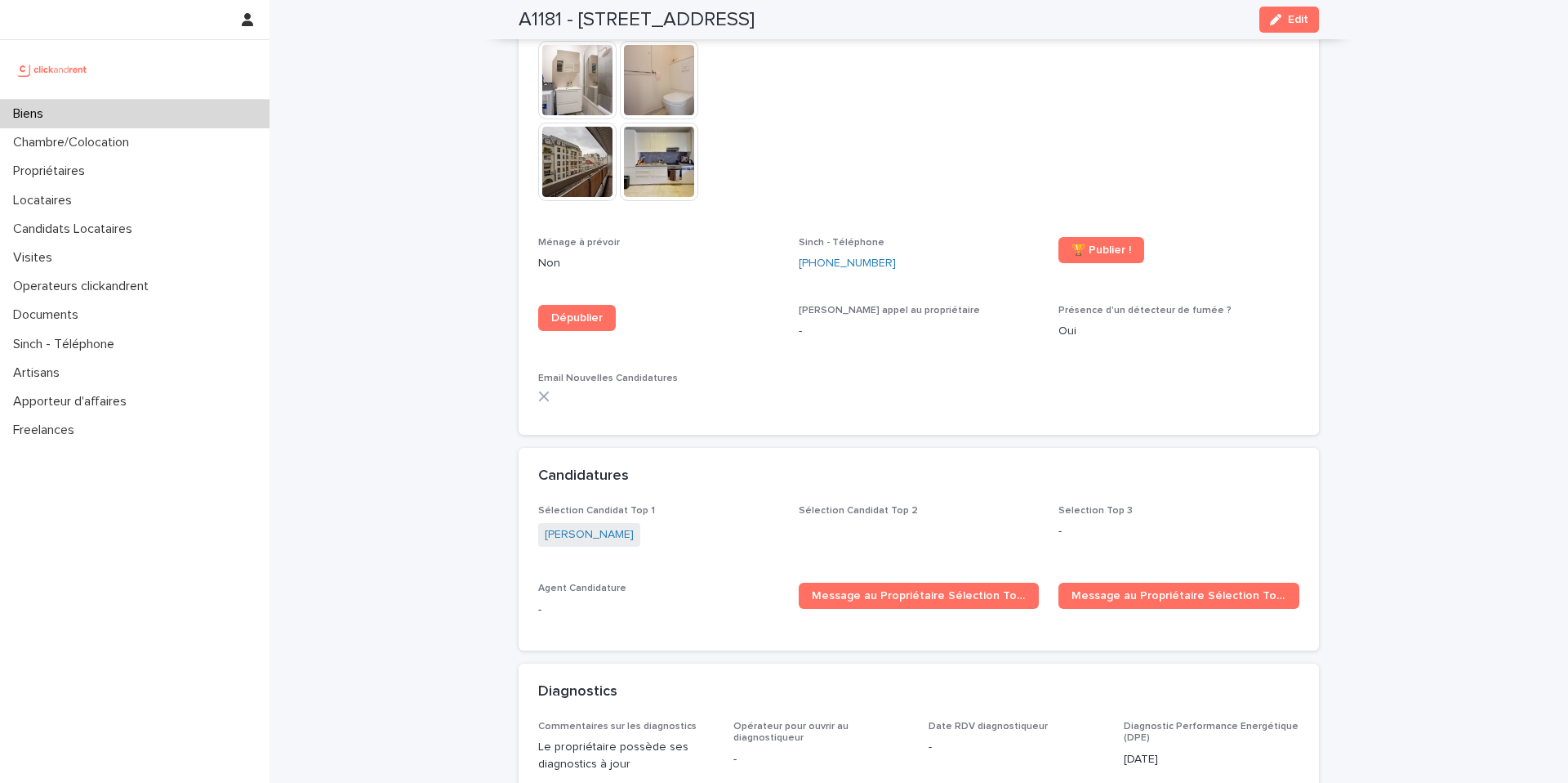
scroll to position [4586, 0]
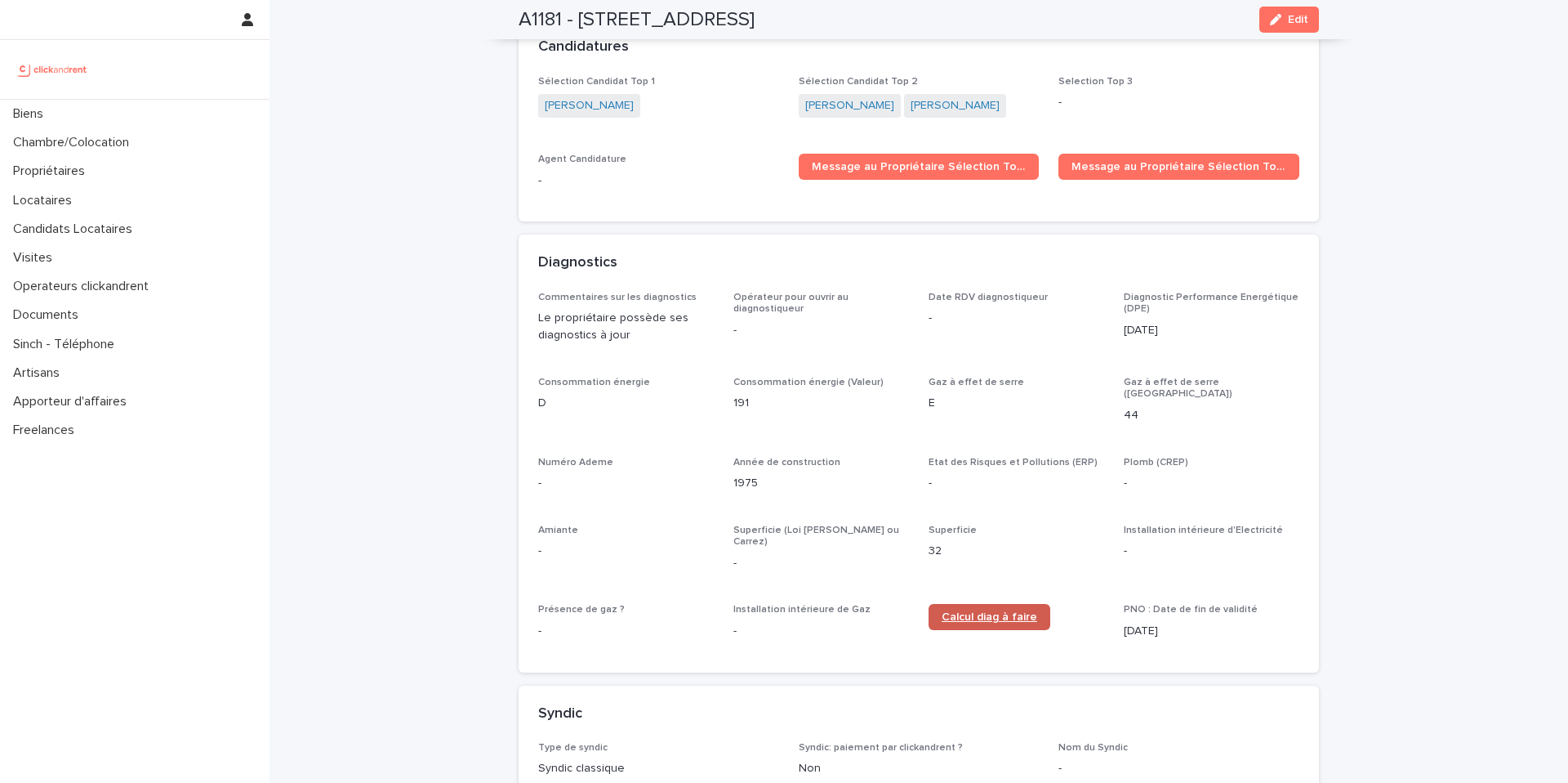
scroll to position [4753, 0]
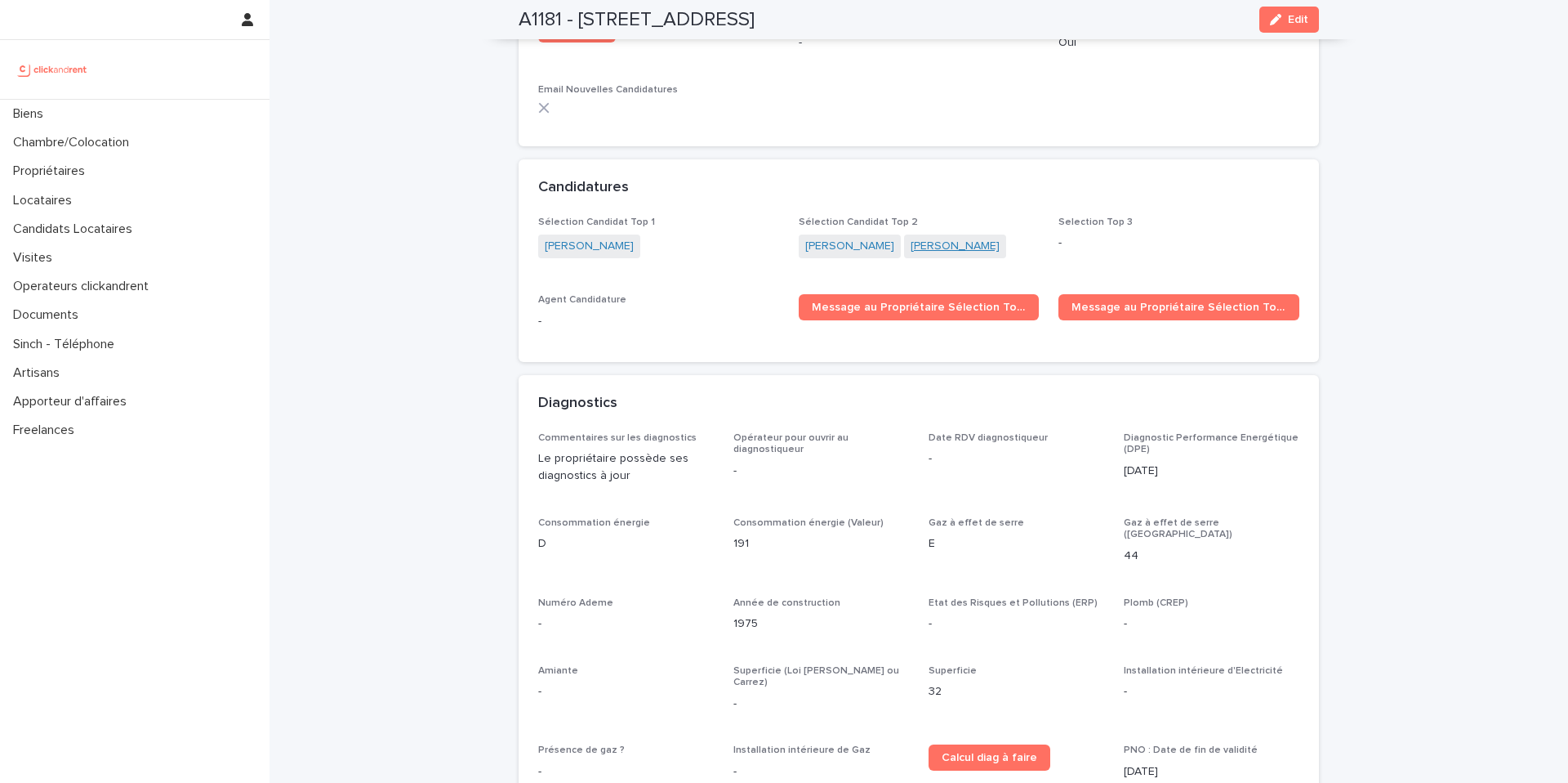
click at [927, 237] on link "Mirjanne Horlings" at bounding box center [955, 246] width 89 height 17
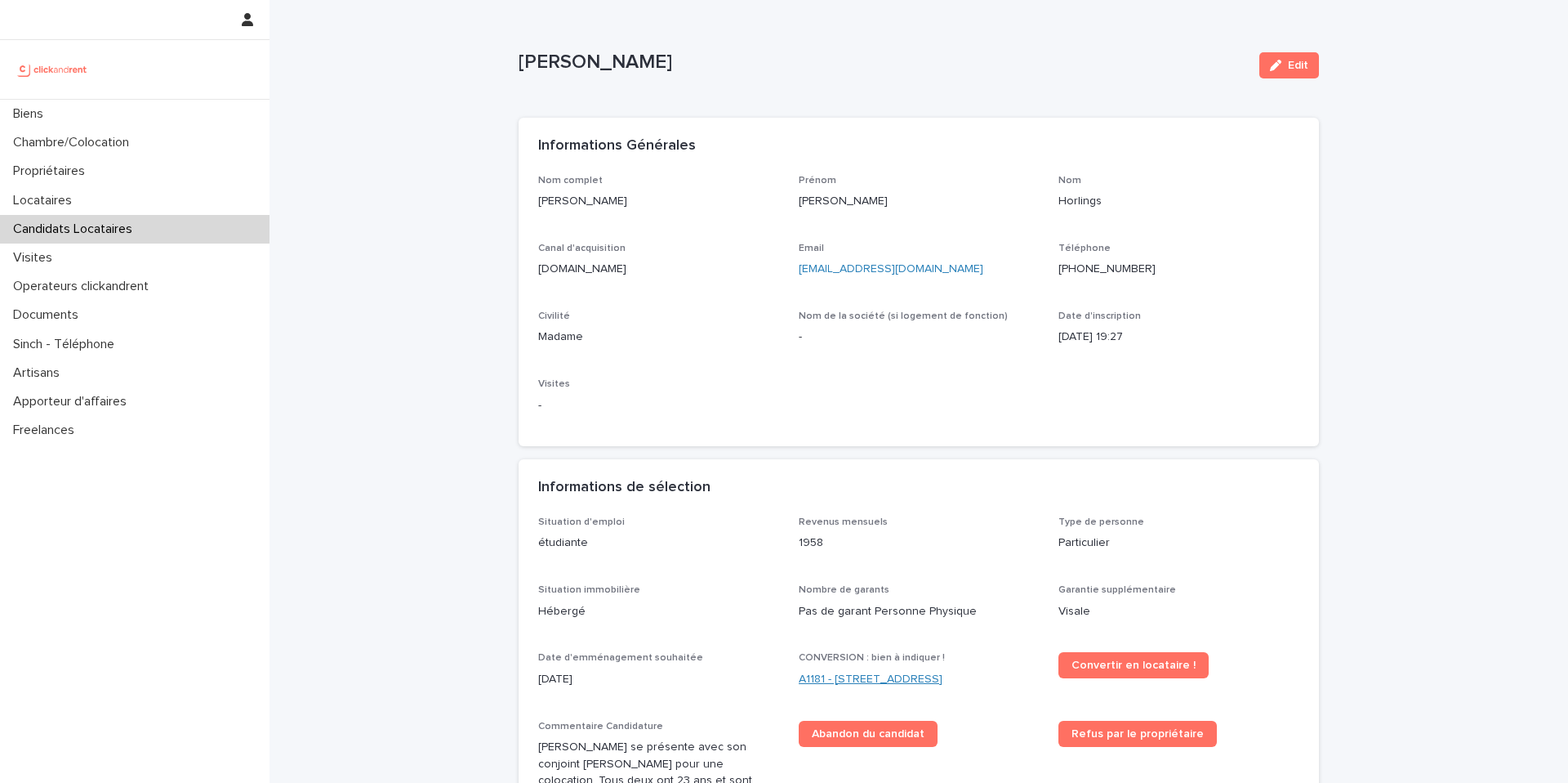
click at [924, 676] on link "A1181 - 108 rue Saint-Maur, Paris 75011" at bounding box center [871, 679] width 144 height 17
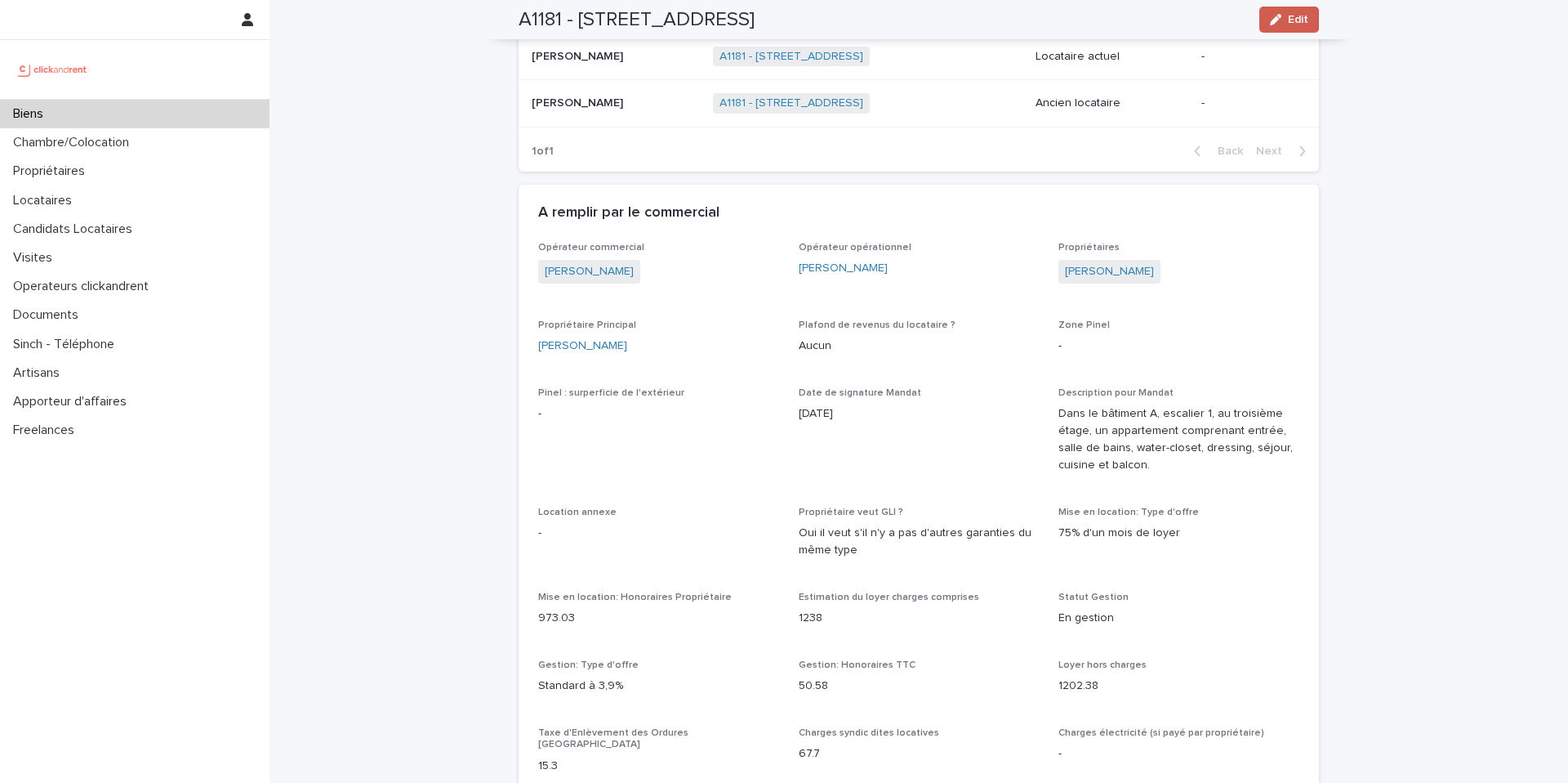
scroll to position [1215, 0]
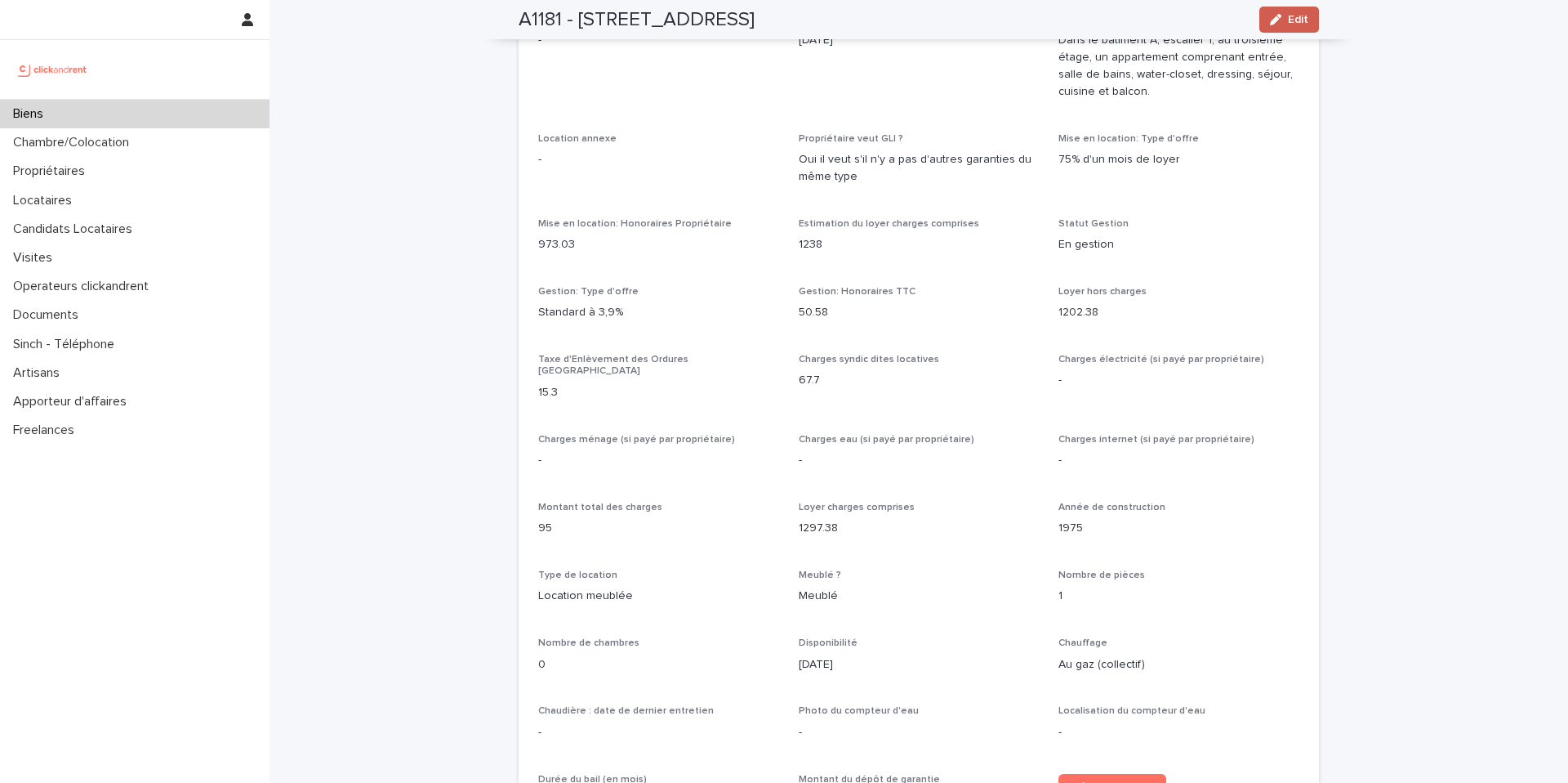
click at [1296, 21] on span "Edit" at bounding box center [1299, 19] width 20 height 11
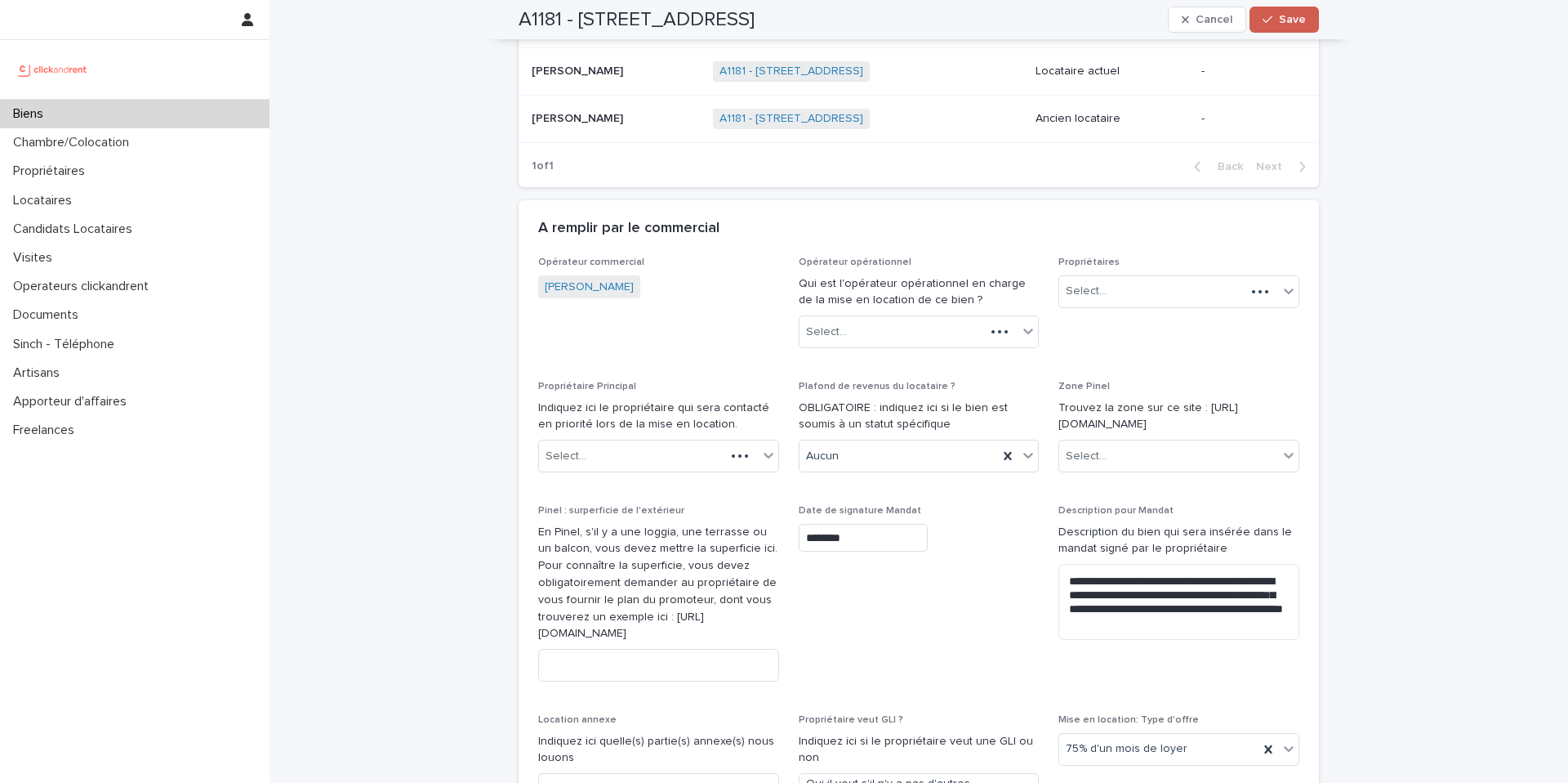
click at [1295, 21] on span "Save" at bounding box center [1292, 19] width 27 height 11
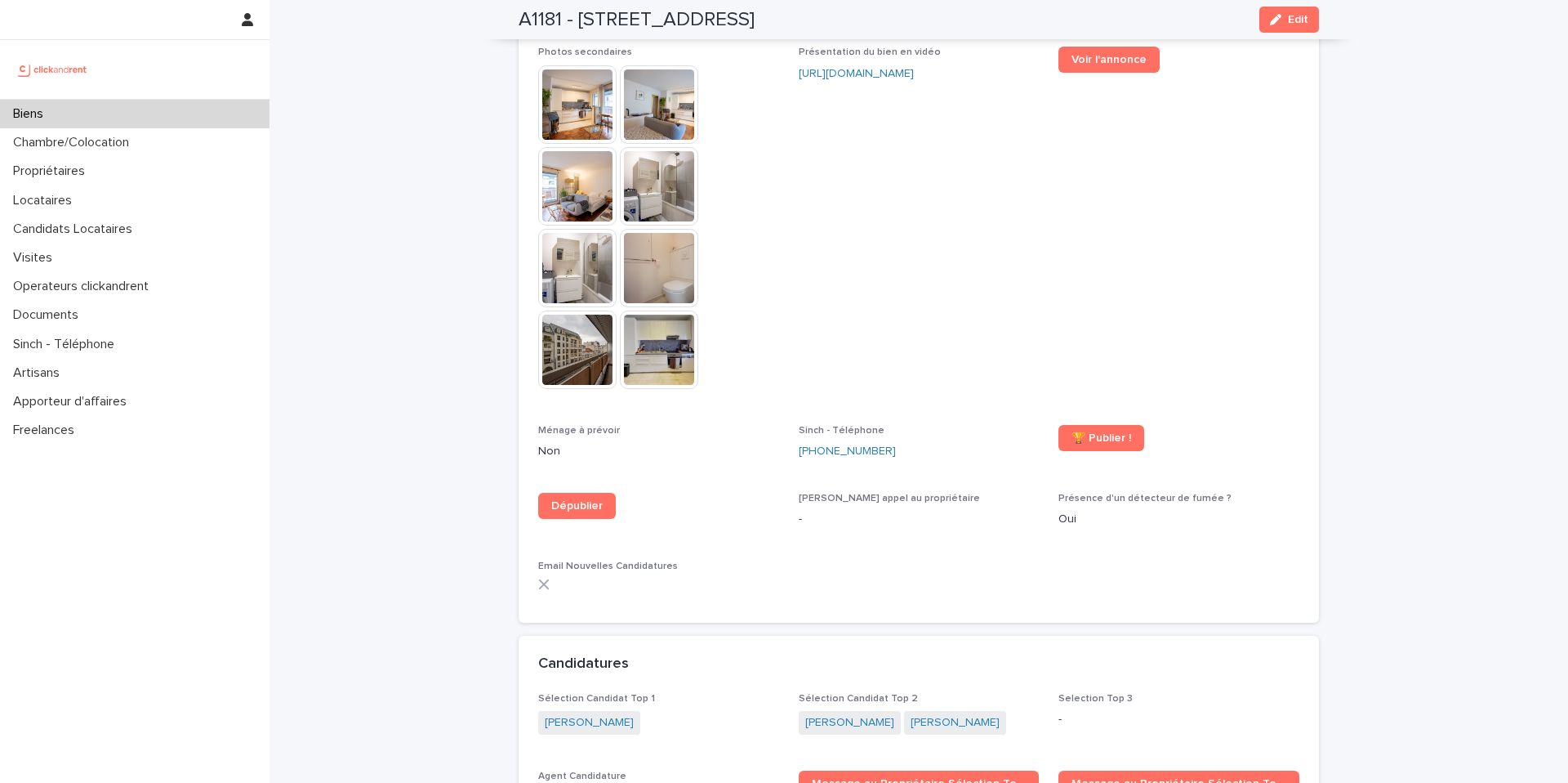
scroll to position [4588, 0]
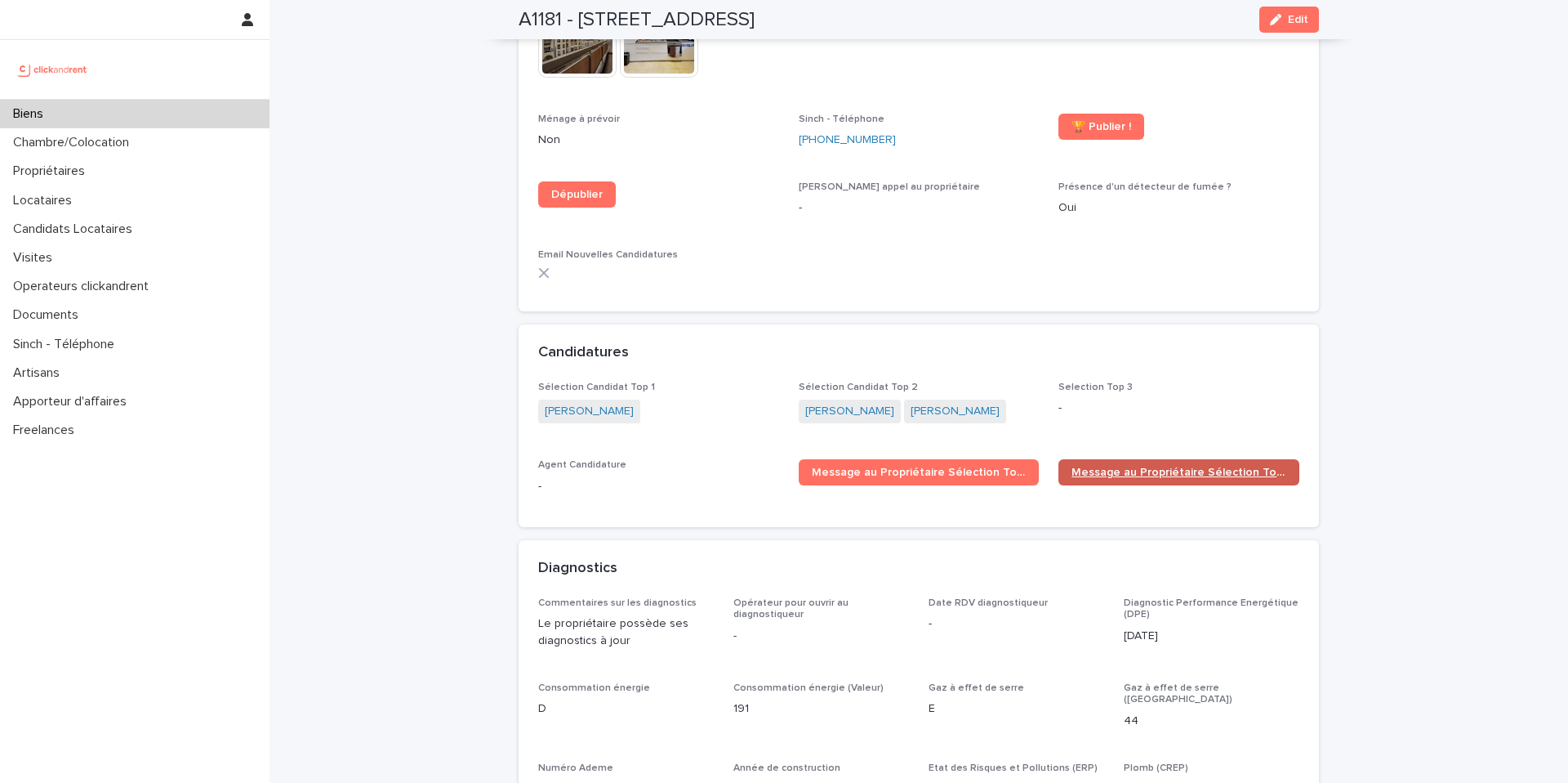
click at [1137, 467] on span "Message au Propriétaire Sélection Top 2" at bounding box center [1179, 472] width 214 height 11
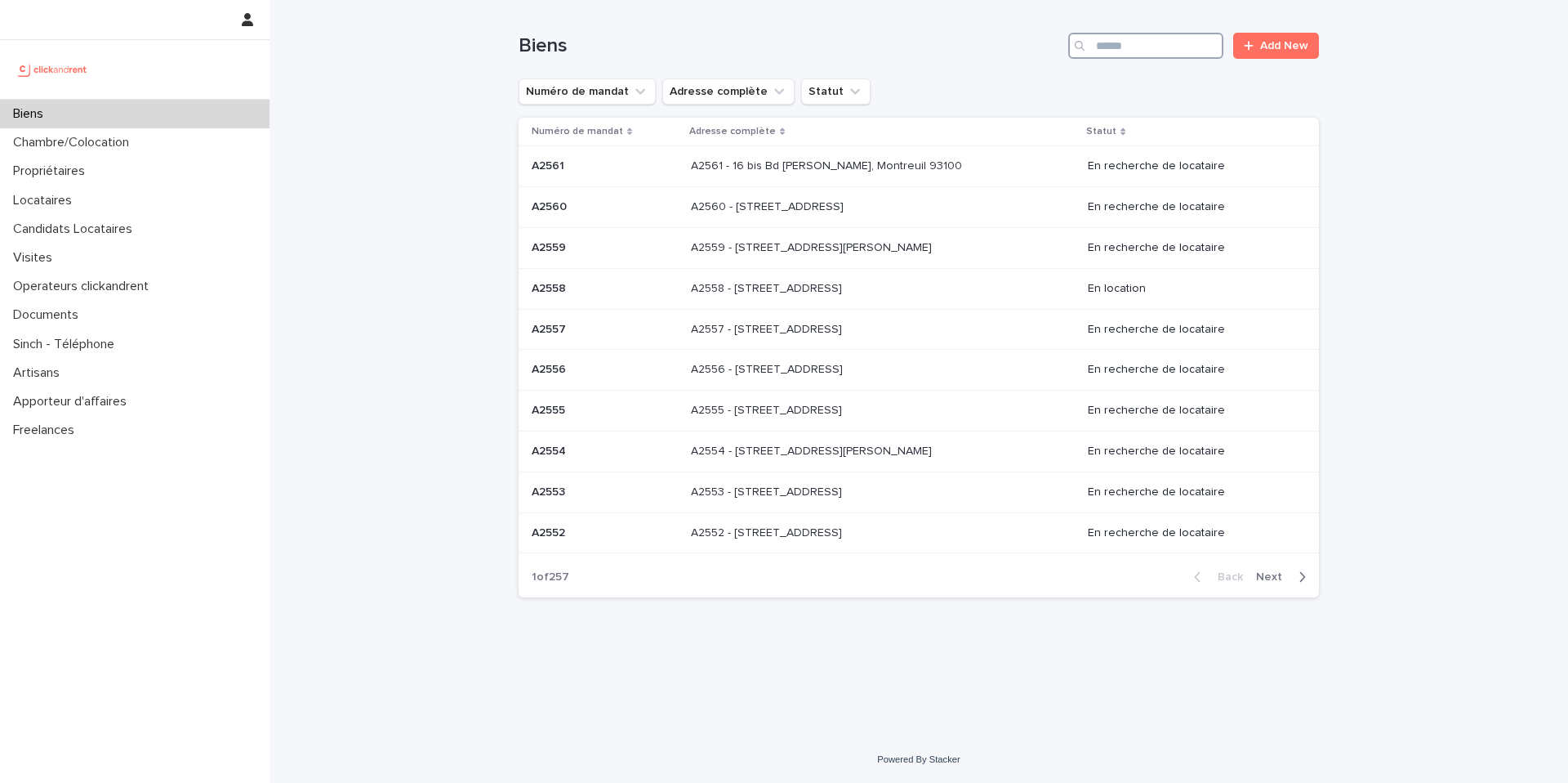
click at [1194, 42] on input "Search" at bounding box center [1146, 46] width 155 height 27
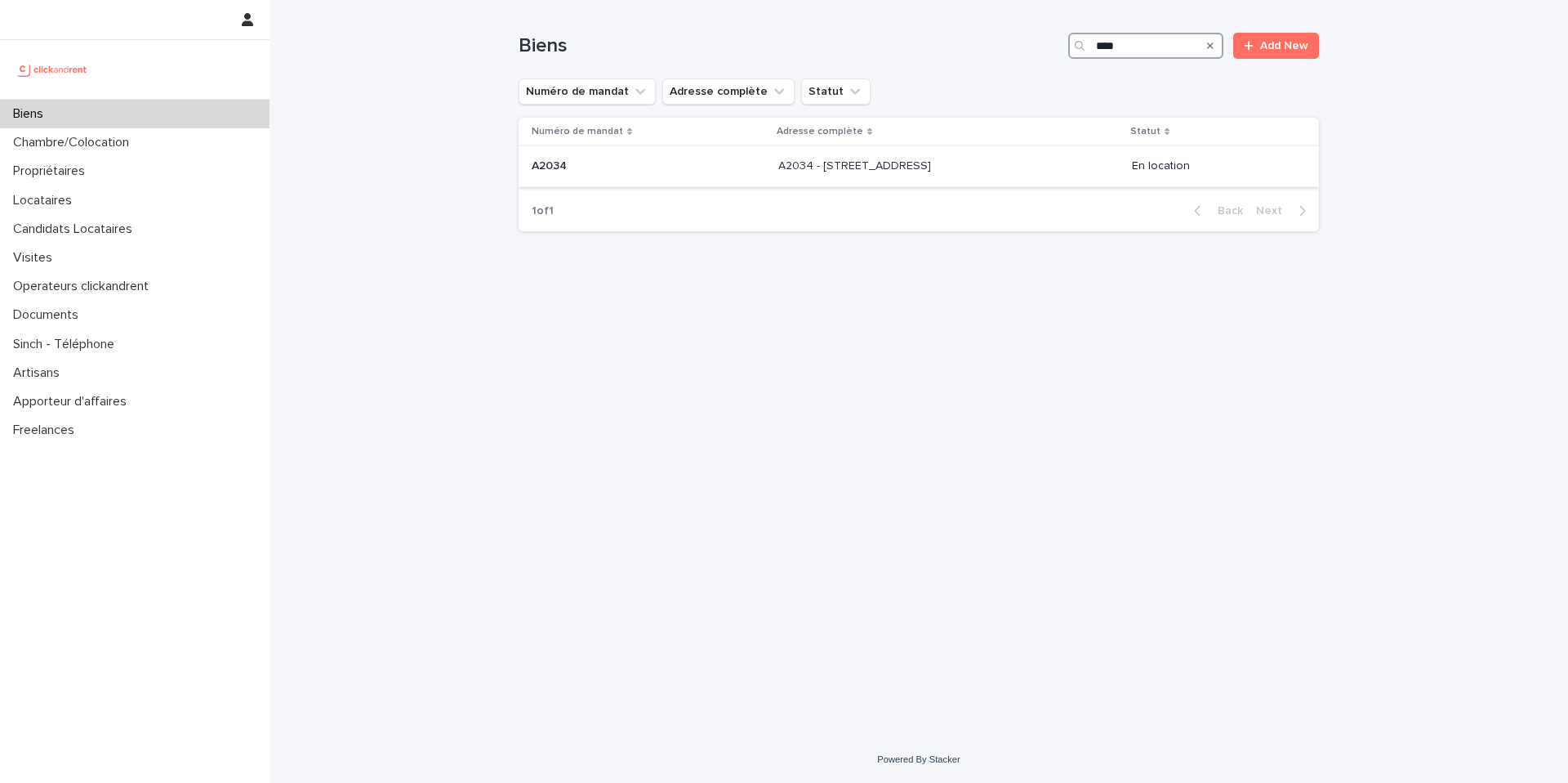
type input "****"
click at [685, 160] on p at bounding box center [648, 166] width 234 height 14
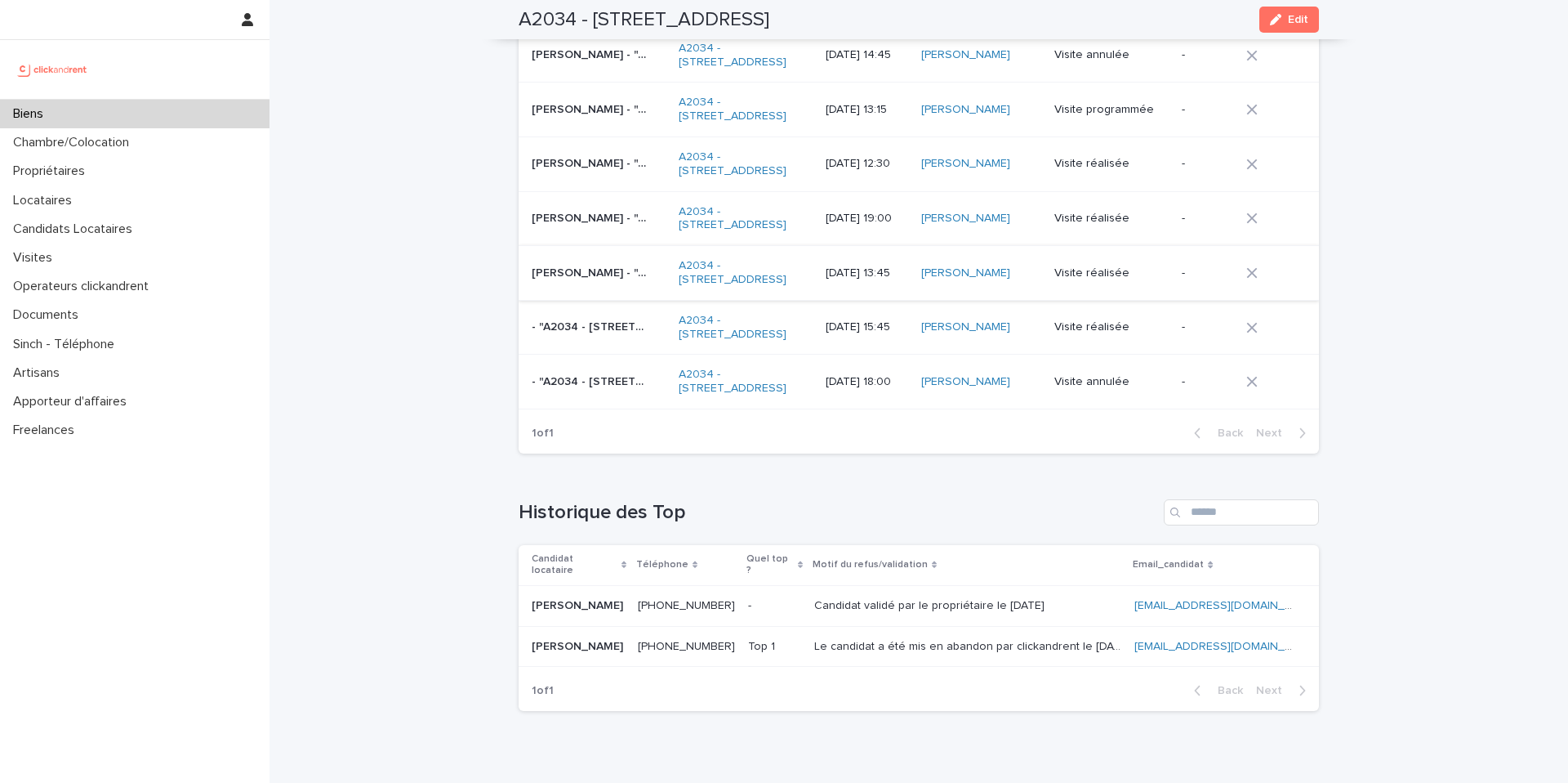
scroll to position [5839, 0]
